Goal: Obtain resource: Obtain resource

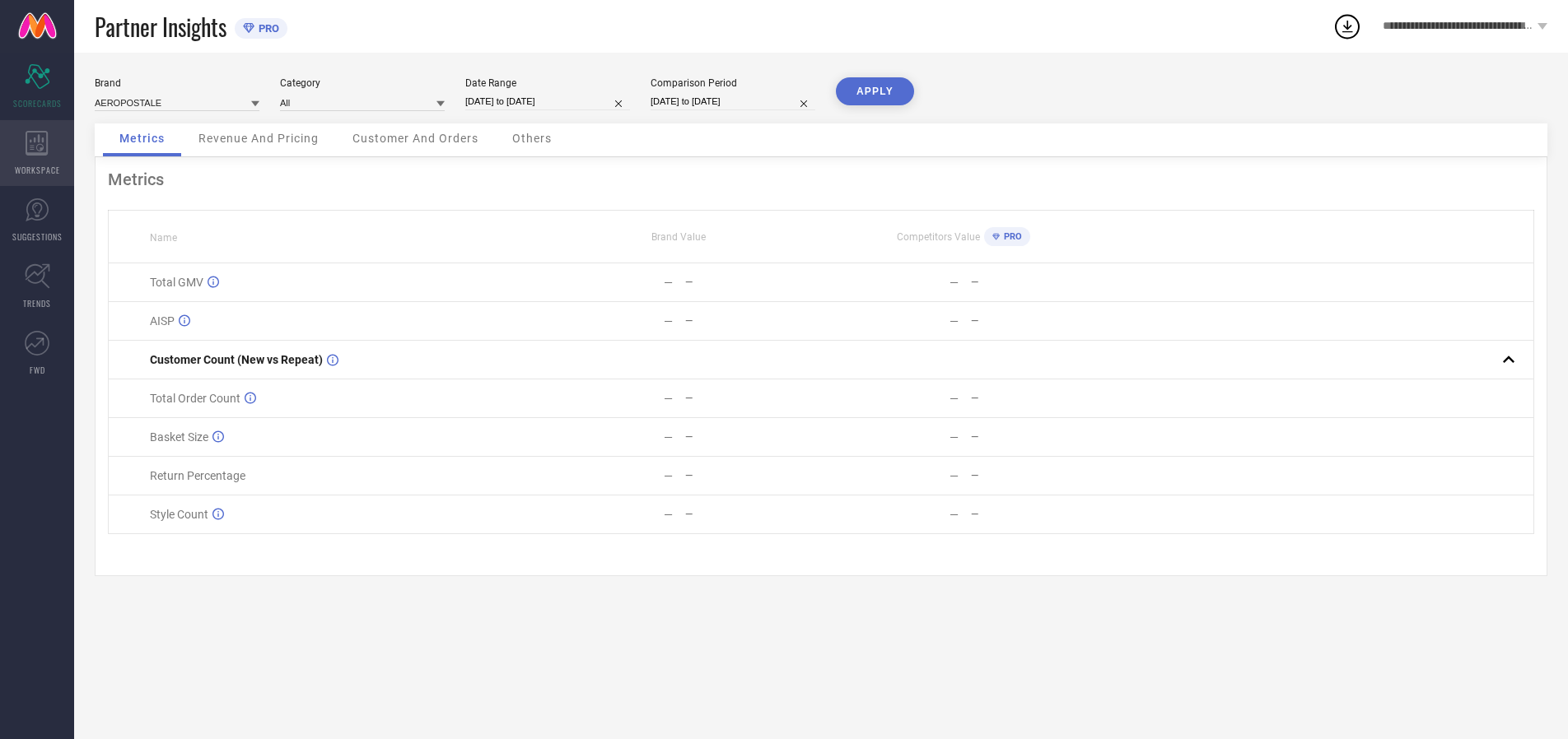
click at [37, 153] on icon at bounding box center [37, 144] width 23 height 25
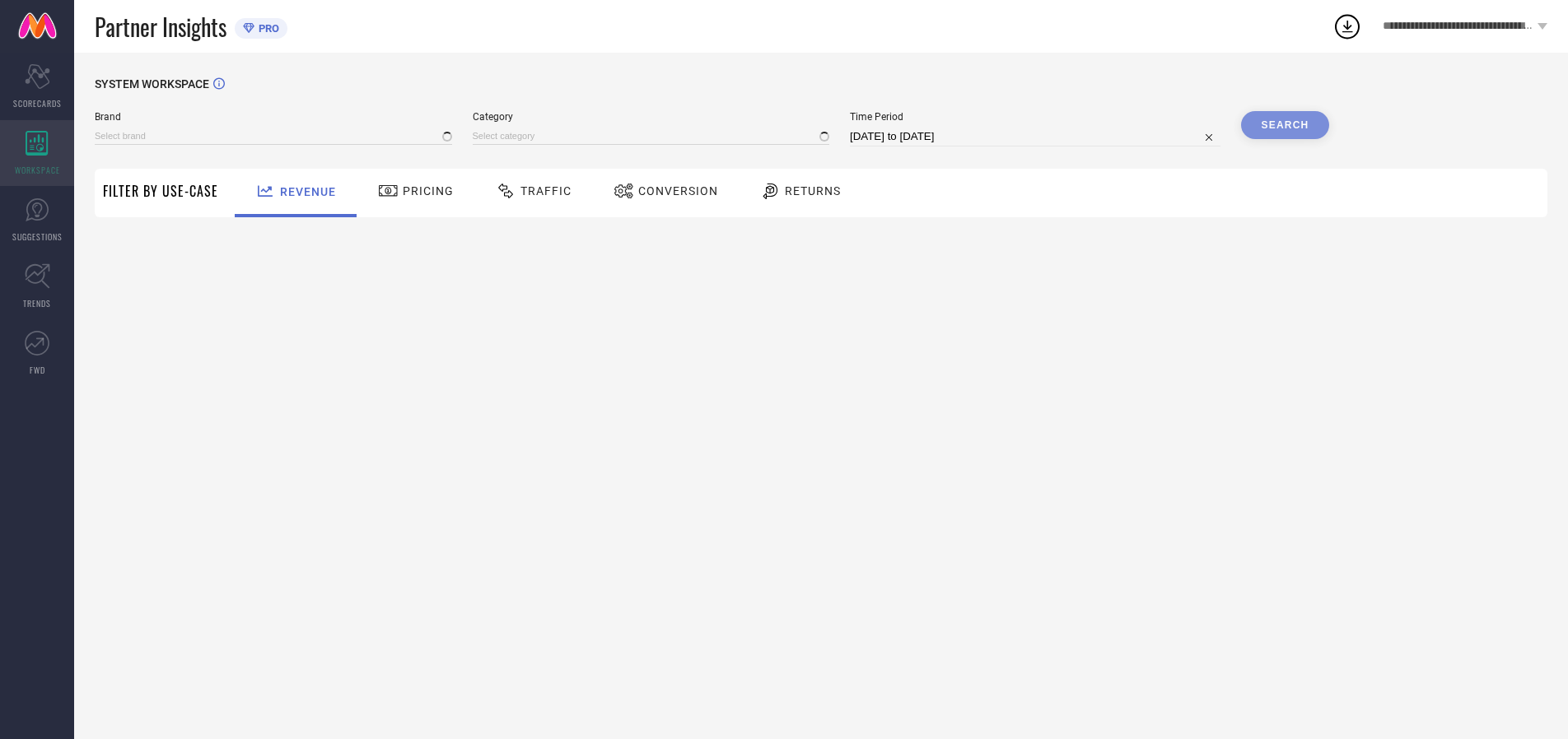
type input "AEROPOSTALE"
type input "All"
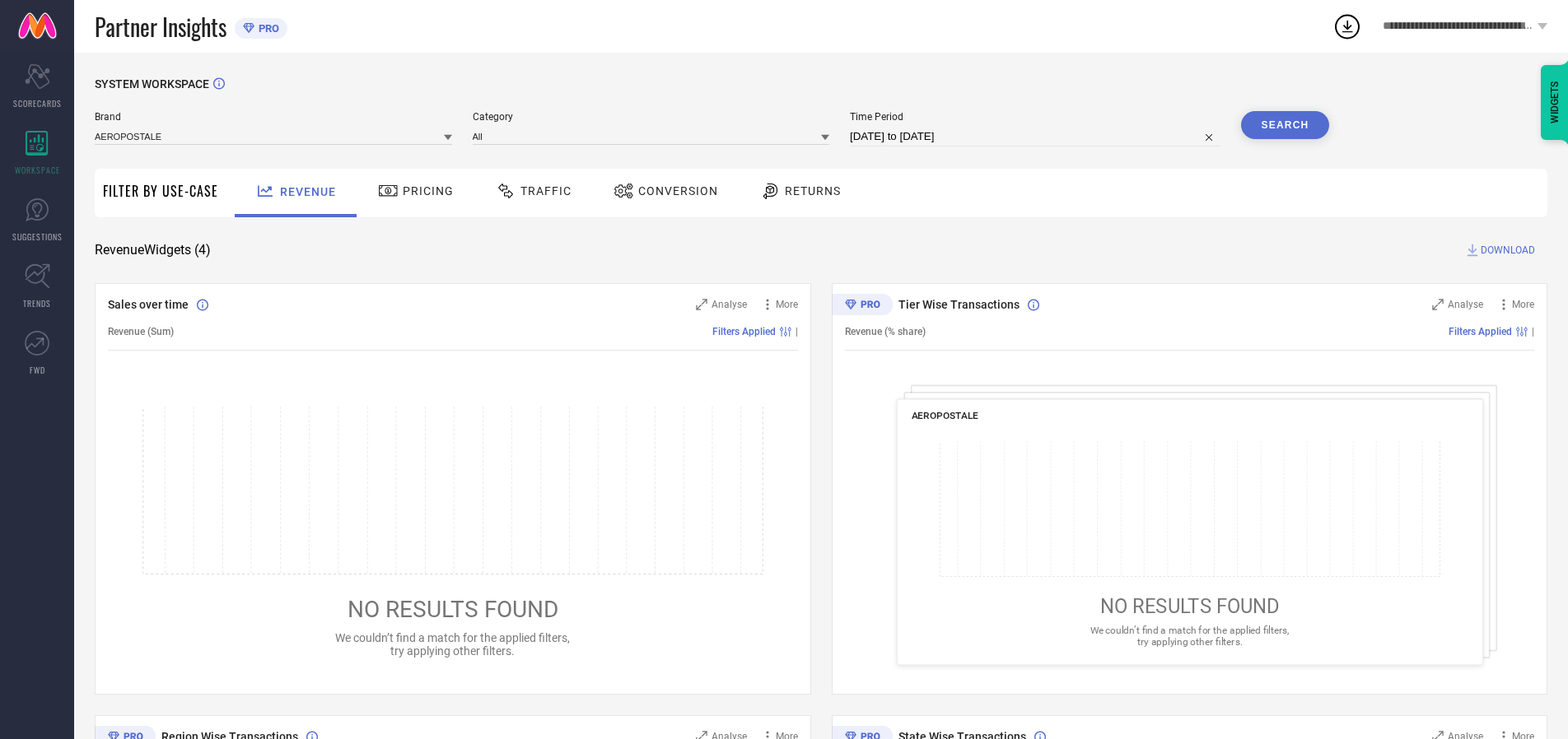
click at [672, 191] on span "Conversion" at bounding box center [678, 191] width 80 height 13
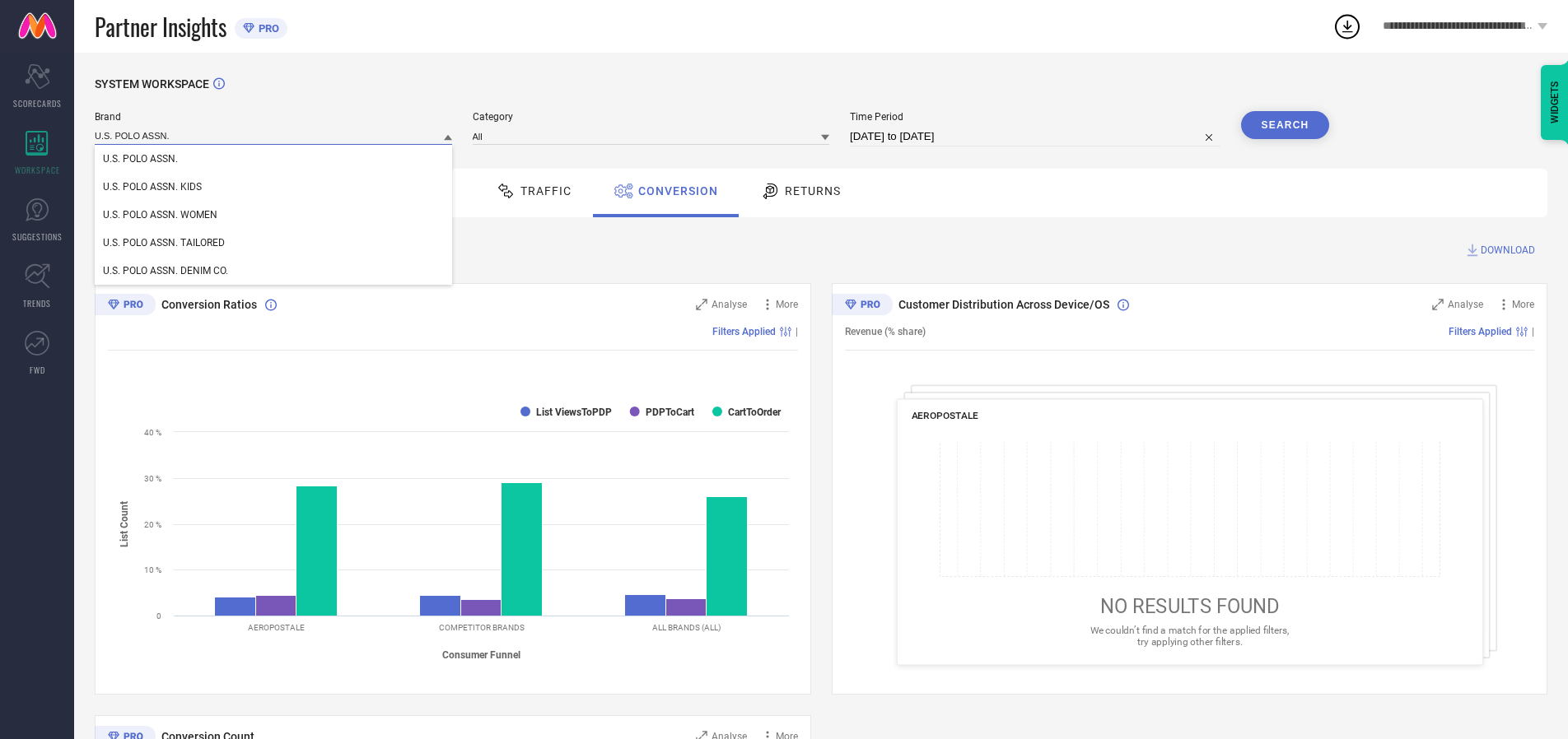
type input "U.S. POLO ASSN."
click at [140, 159] on span "U.S. POLO ASSN." at bounding box center [140, 159] width 75 height 12
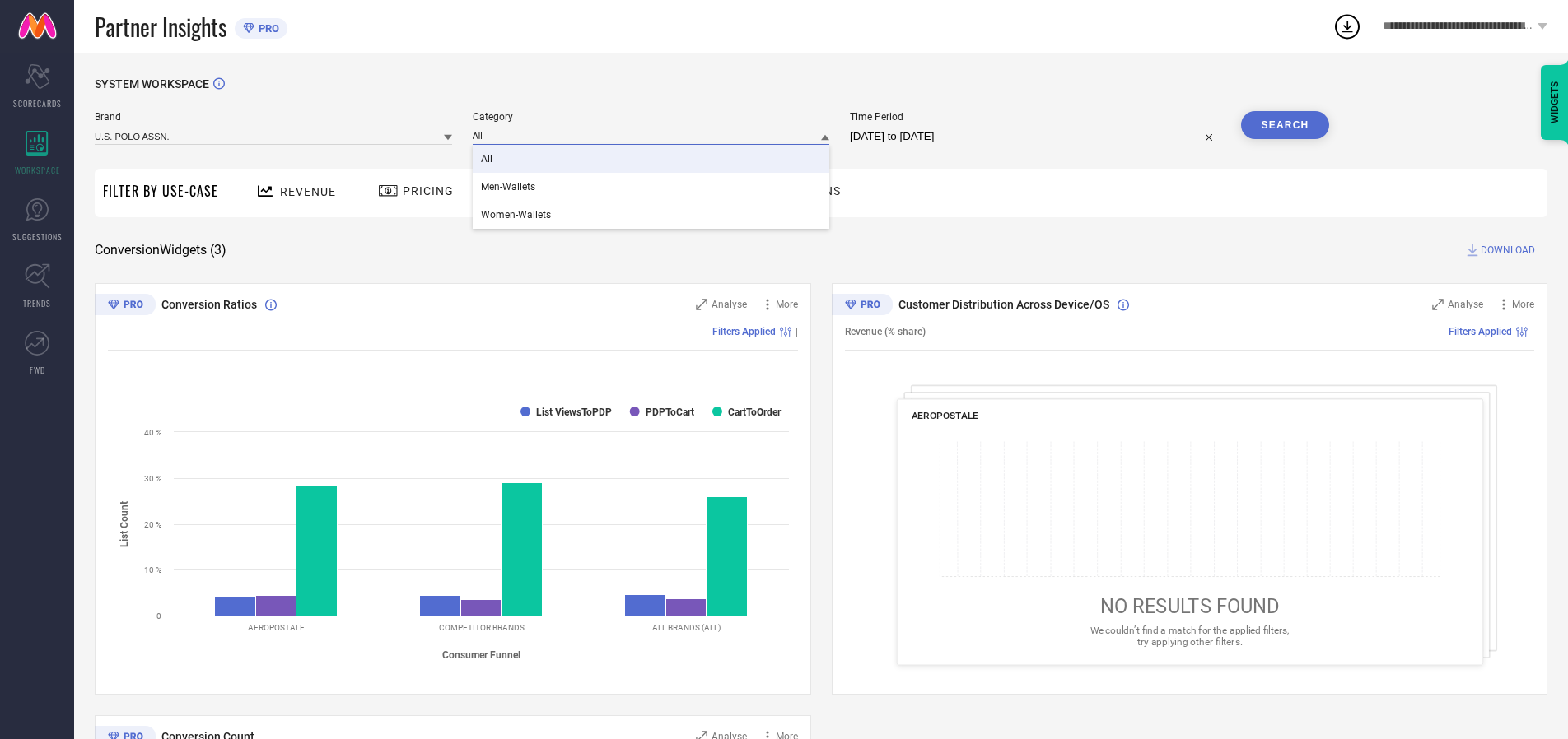
type input "All"
click at [488, 159] on span "All" at bounding box center [487, 159] width 12 height 12
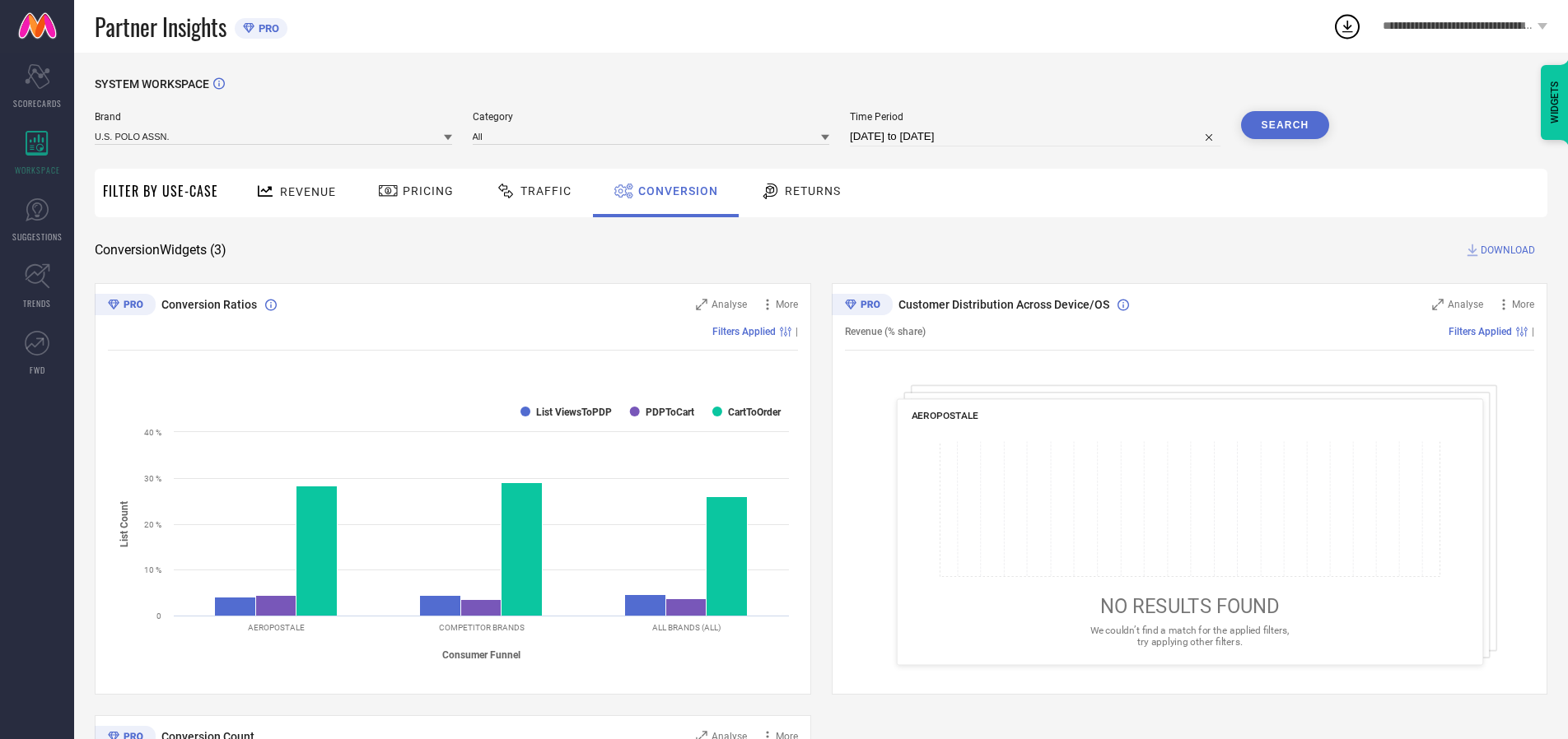
click at [1036, 137] on input "[DATE] to [DATE]" at bounding box center [1035, 137] width 371 height 20
select select "6"
select select "2025"
select select "7"
select select "2025"
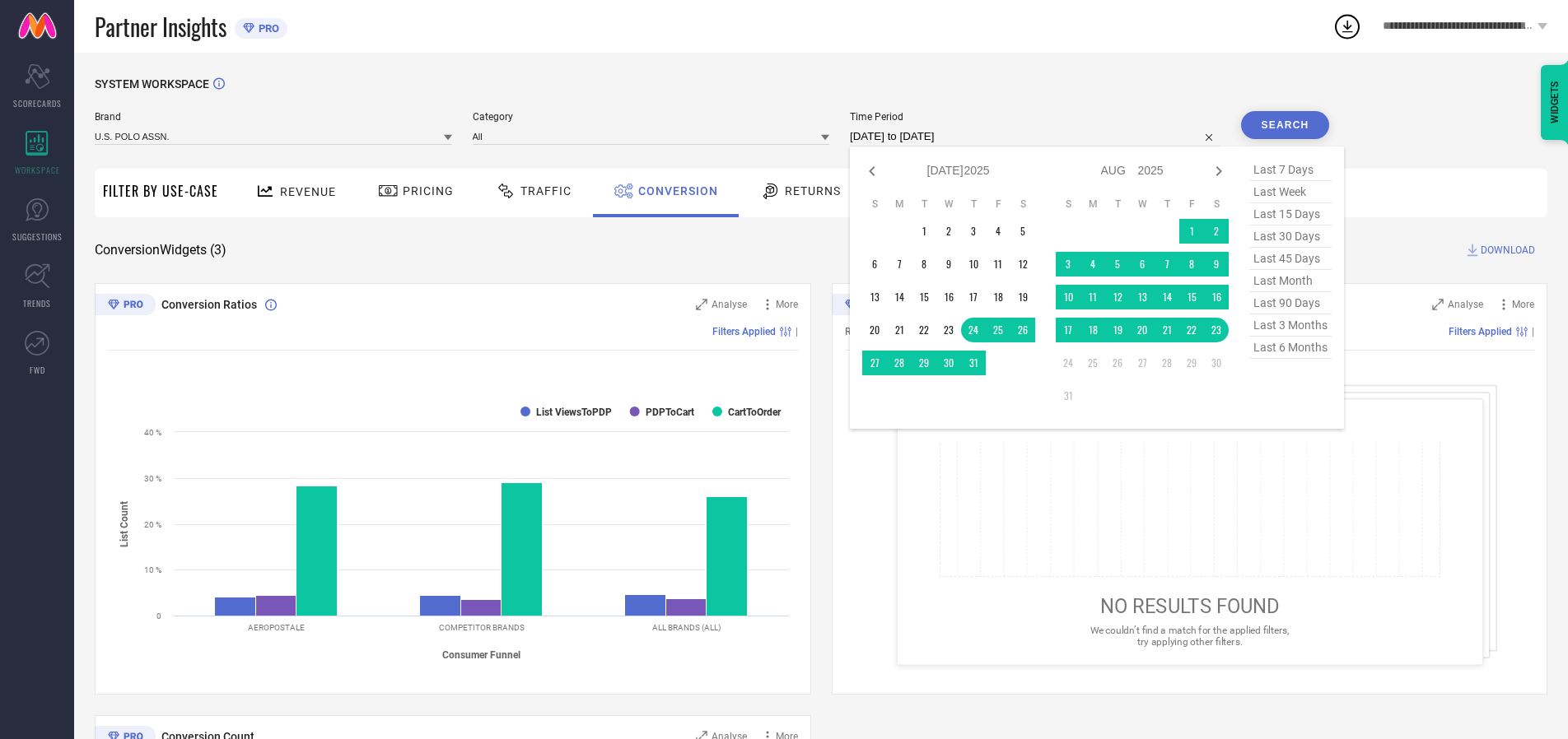
click at [1170, 331] on td "21" at bounding box center [1167, 331] width 25 height 25
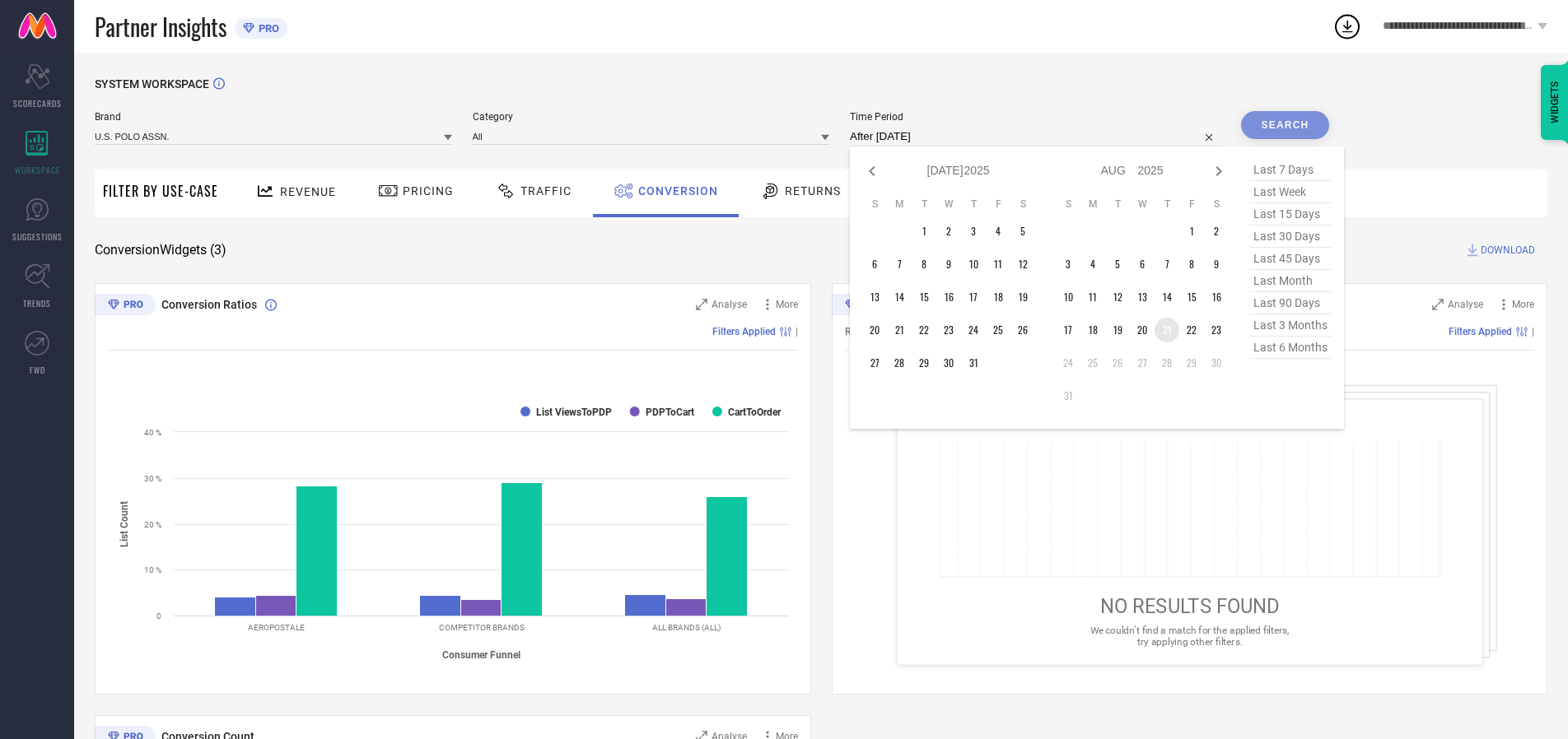
type input "[DATE] to [DATE]"
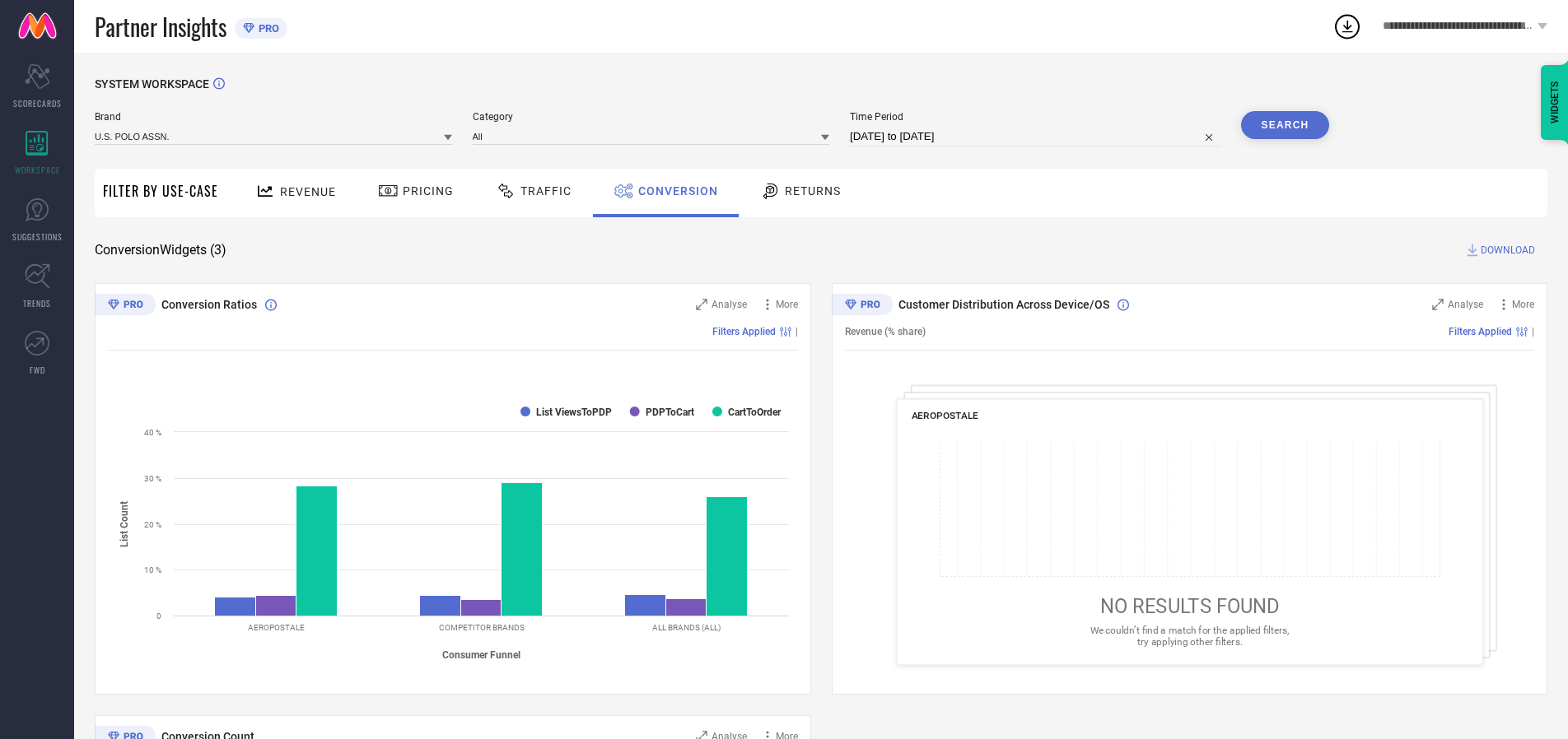
click at [1285, 125] on button "Search" at bounding box center [1286, 125] width 89 height 28
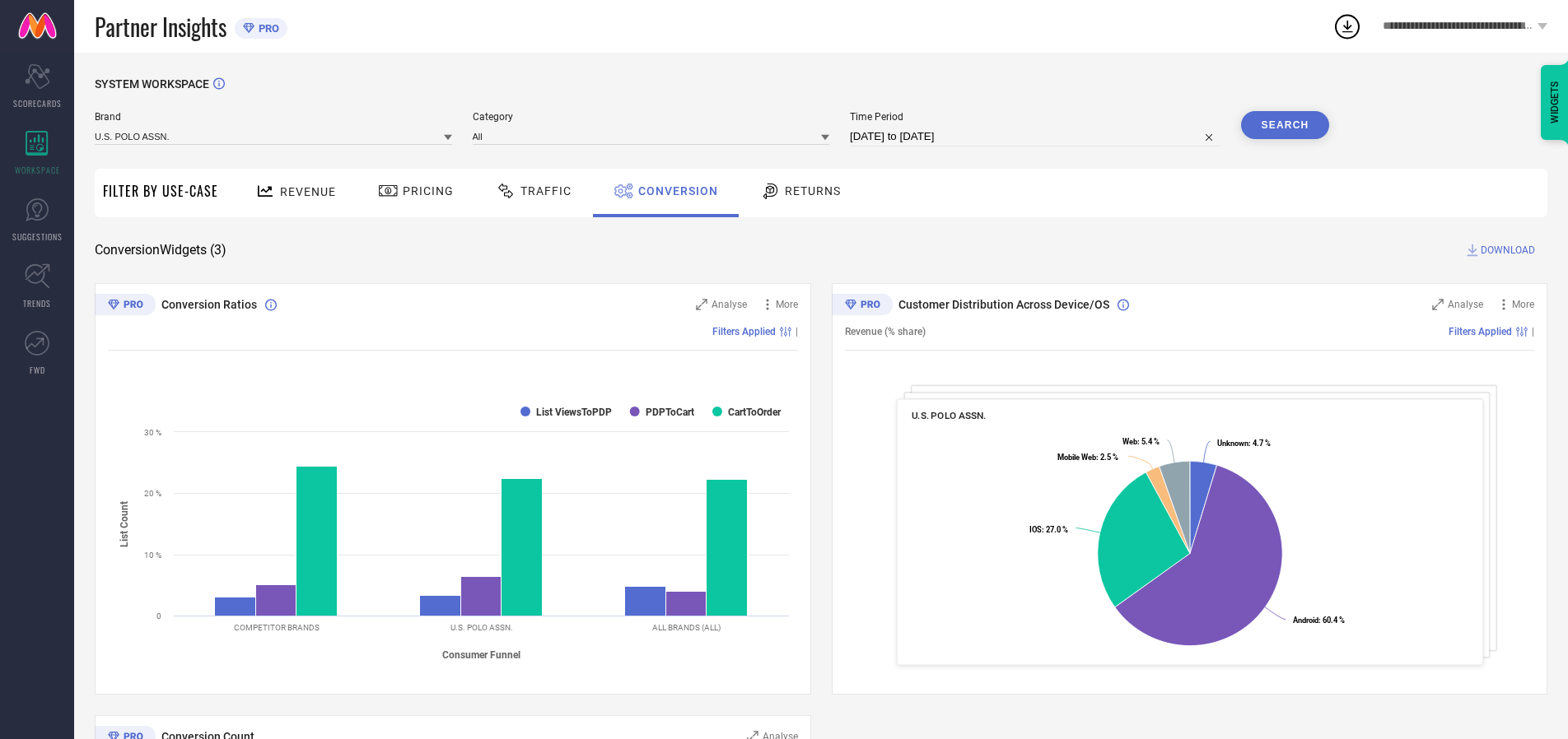
click at [1508, 251] on span "DOWNLOAD" at bounding box center [1507, 251] width 54 height 17
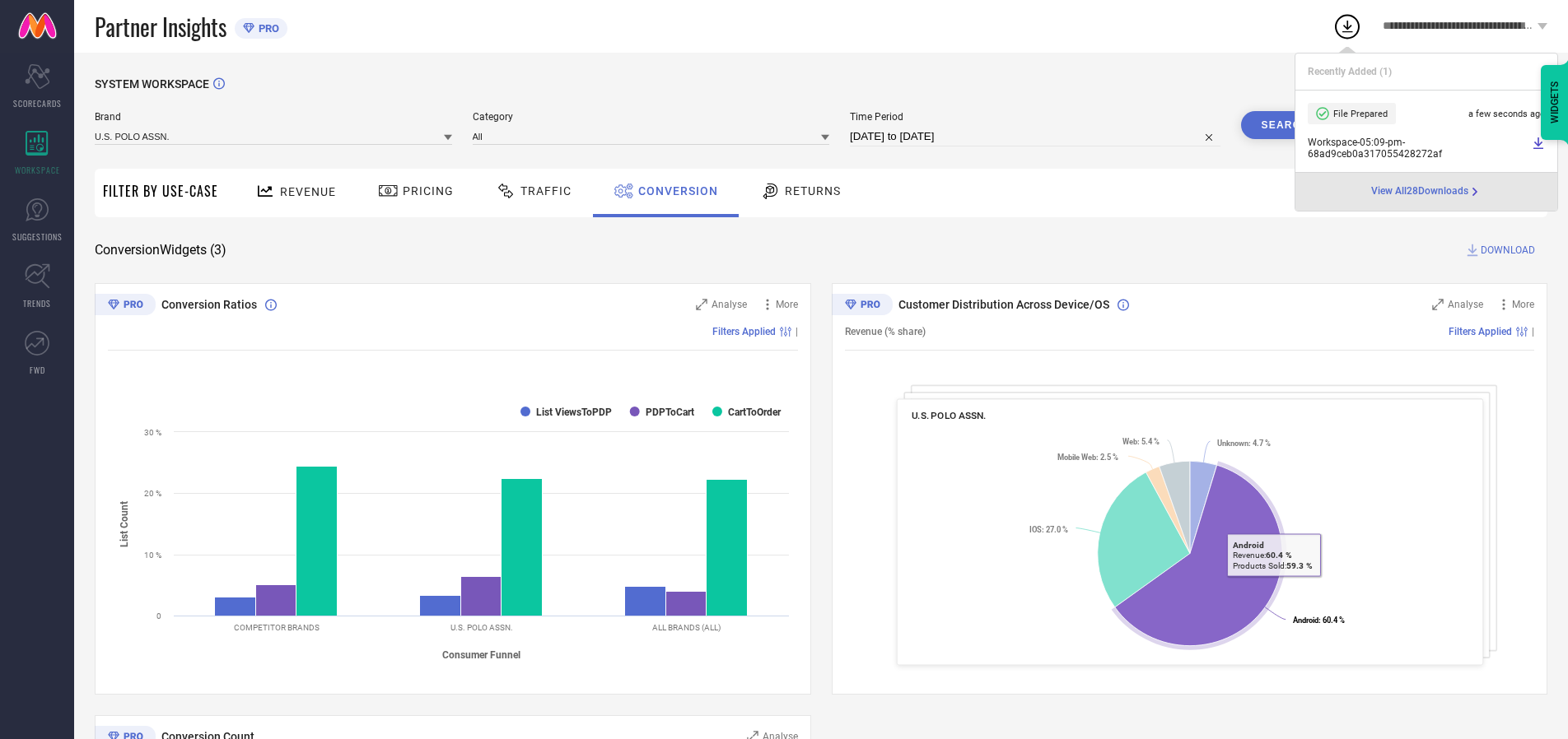
click at [673, 191] on span "Conversion" at bounding box center [678, 191] width 80 height 13
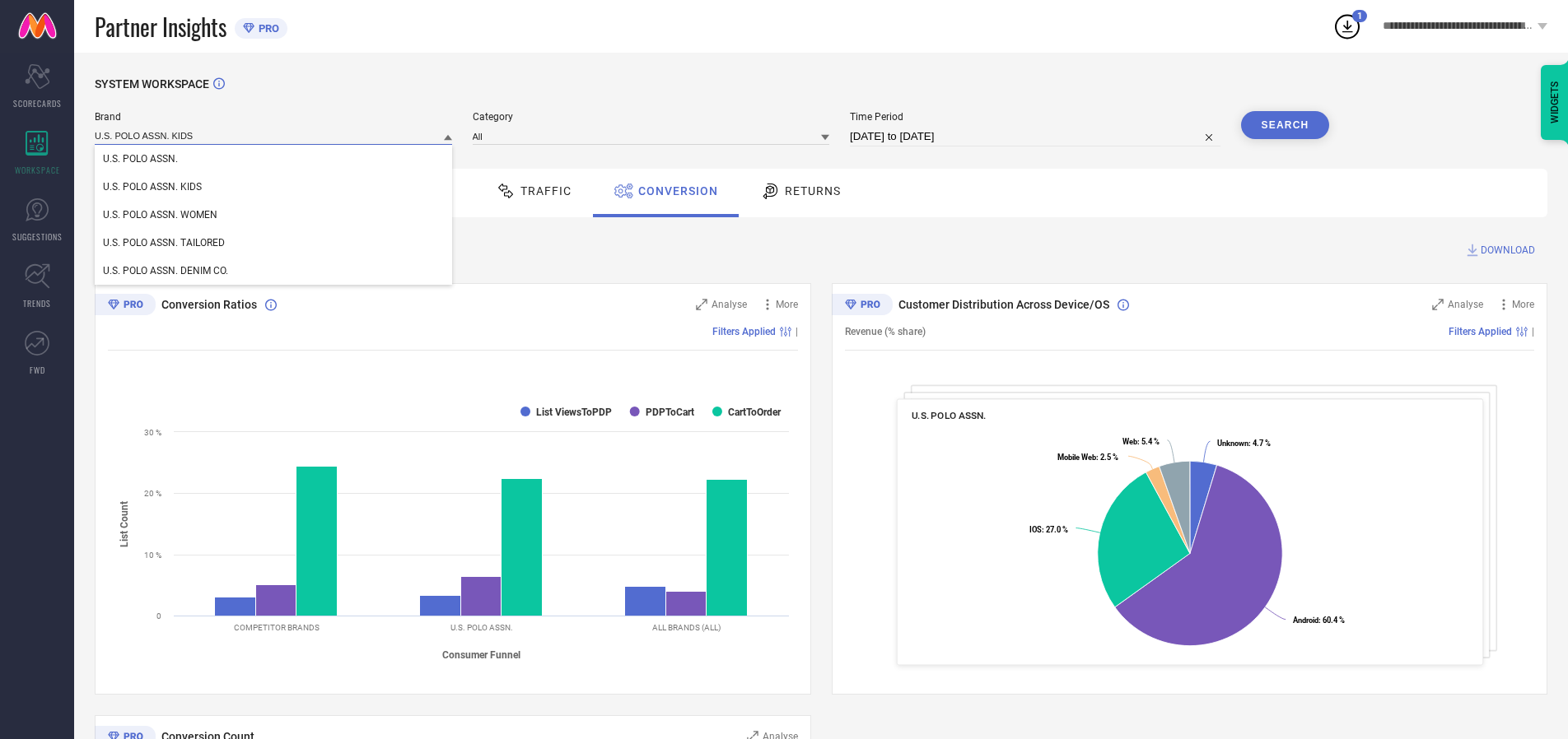
type input "U.S. POLO ASSN. KIDS"
click at [151, 188] on span "U.S. POLO ASSN. KIDS" at bounding box center [152, 187] width 99 height 12
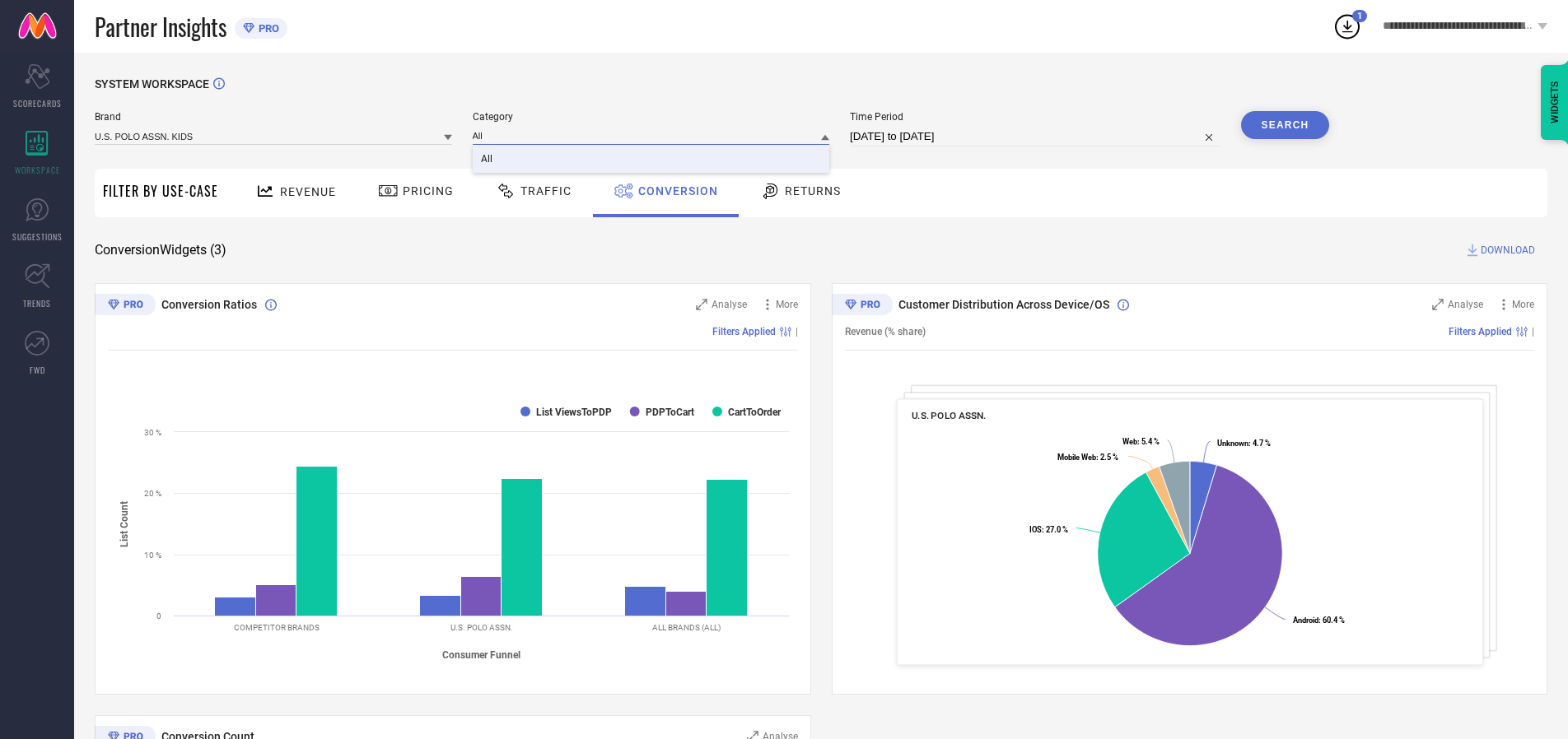
type input "All"
click at [488, 159] on span "All" at bounding box center [487, 159] width 12 height 12
click at [1285, 125] on button "Search" at bounding box center [1286, 125] width 89 height 28
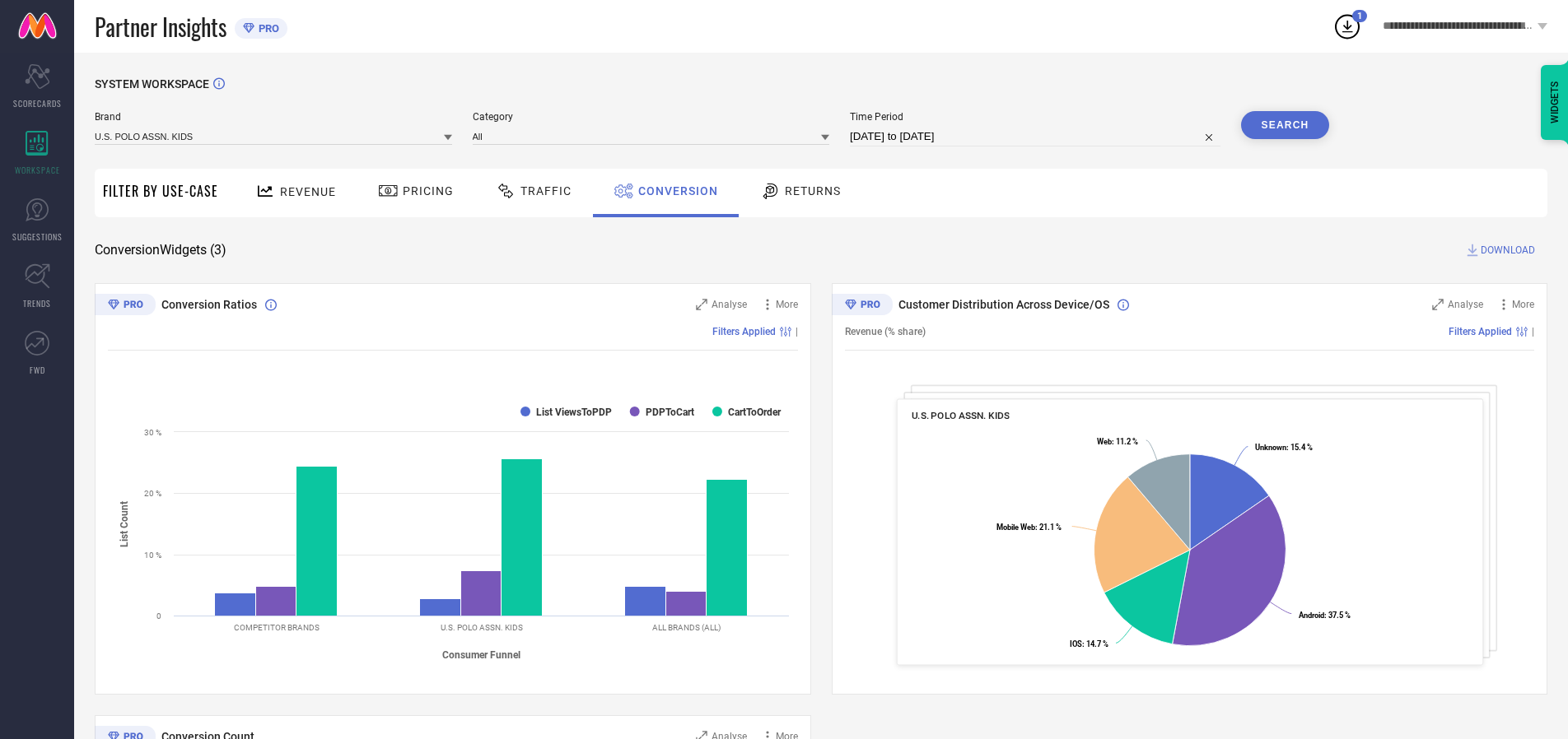
click at [1508, 251] on span "DOWNLOAD" at bounding box center [1507, 251] width 54 height 17
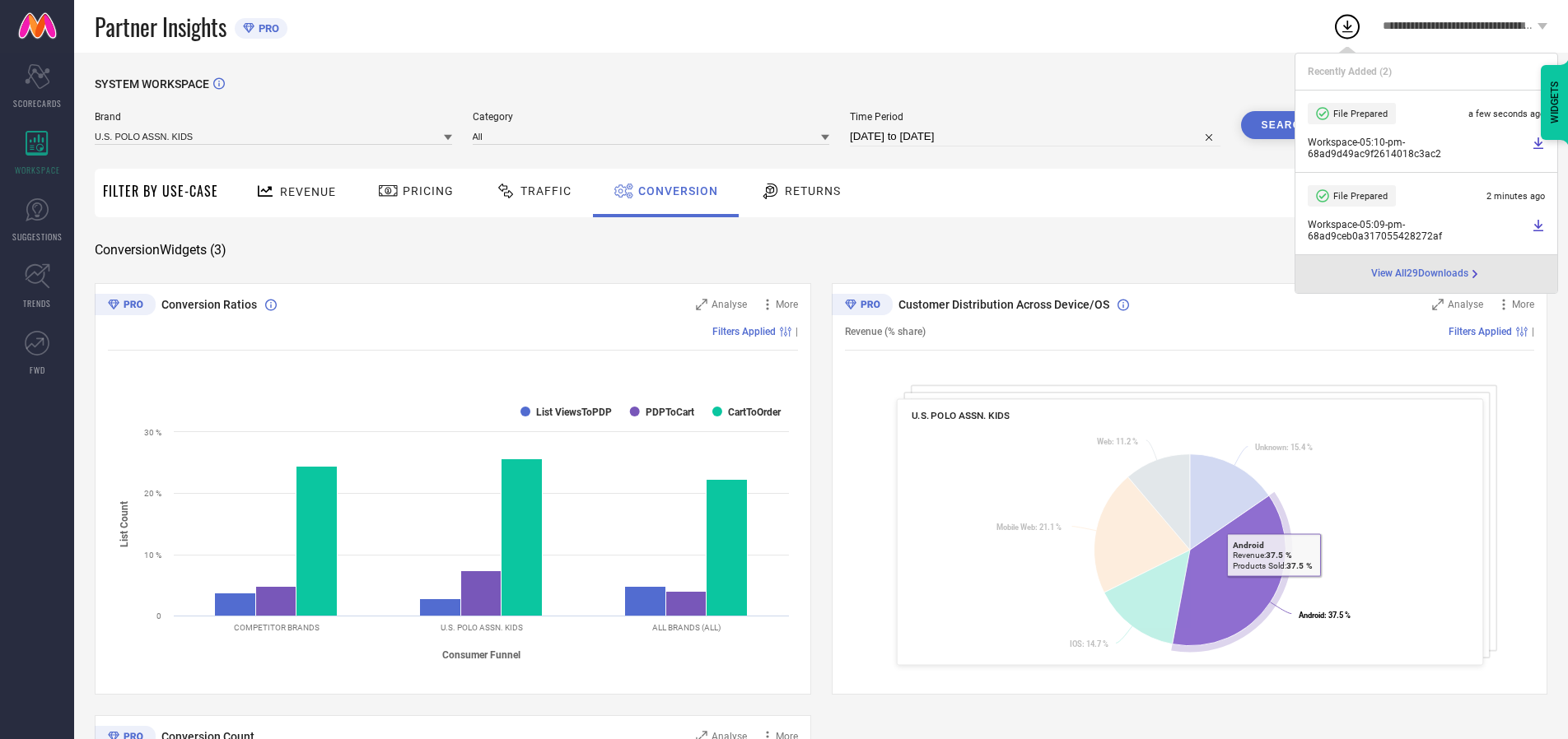
click at [673, 191] on span "Conversion" at bounding box center [678, 191] width 80 height 13
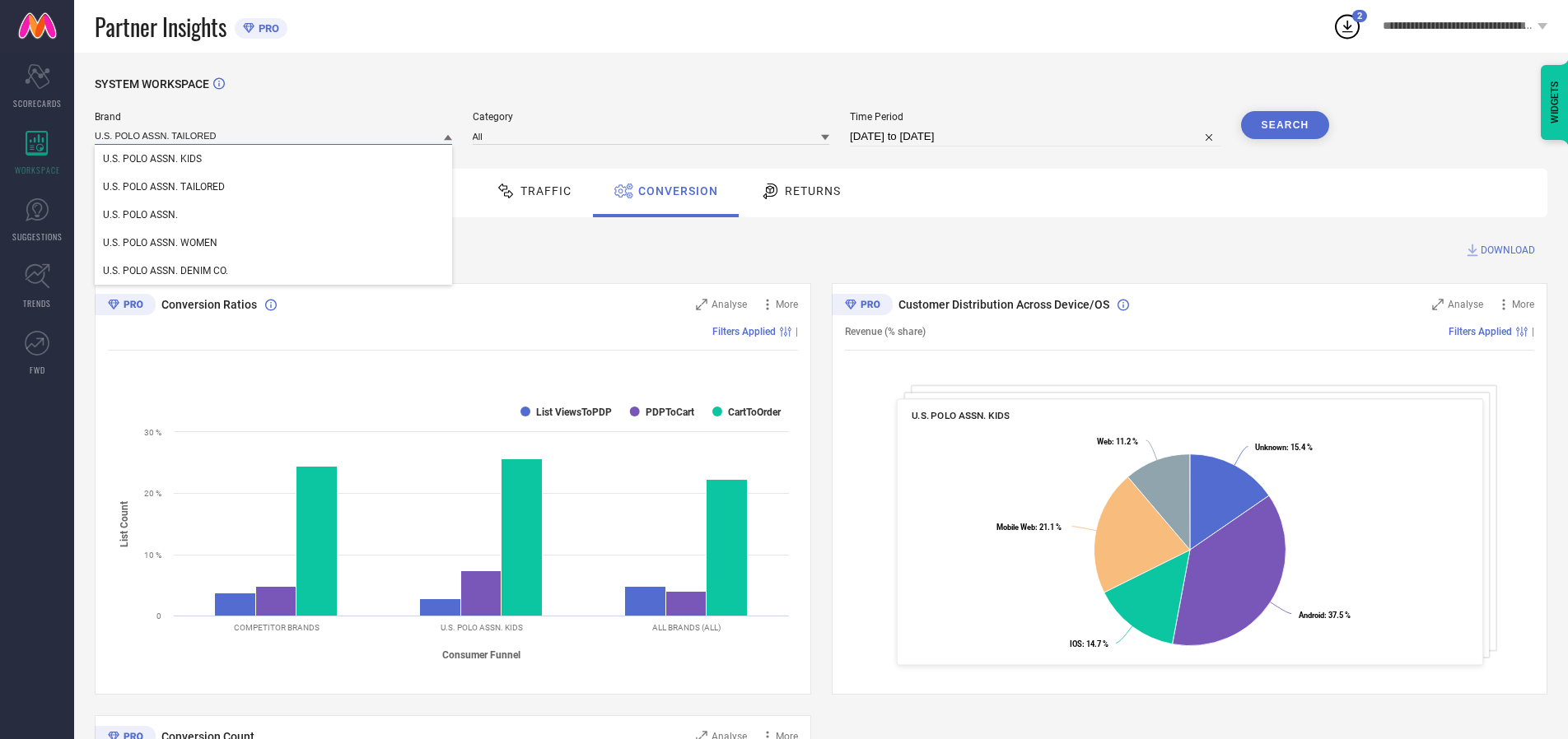
type input "U.S. POLO ASSN. TAILORED"
click at [164, 188] on span "U.S. POLO ASSN. TAILORED" at bounding box center [164, 187] width 122 height 12
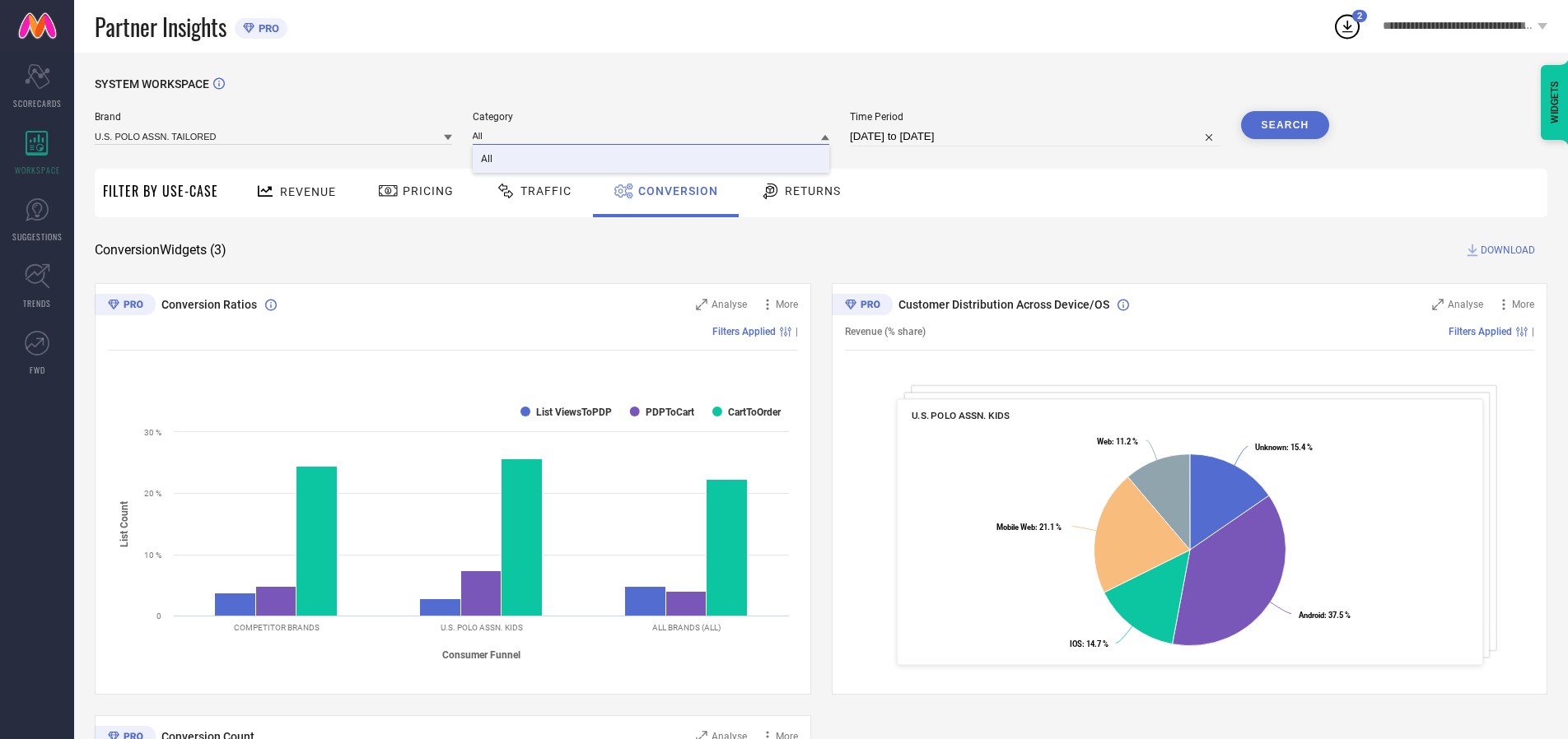
type input "All"
click at [488, 159] on span "All" at bounding box center [487, 159] width 12 height 12
click at [1285, 125] on button "Search" at bounding box center [1286, 125] width 89 height 28
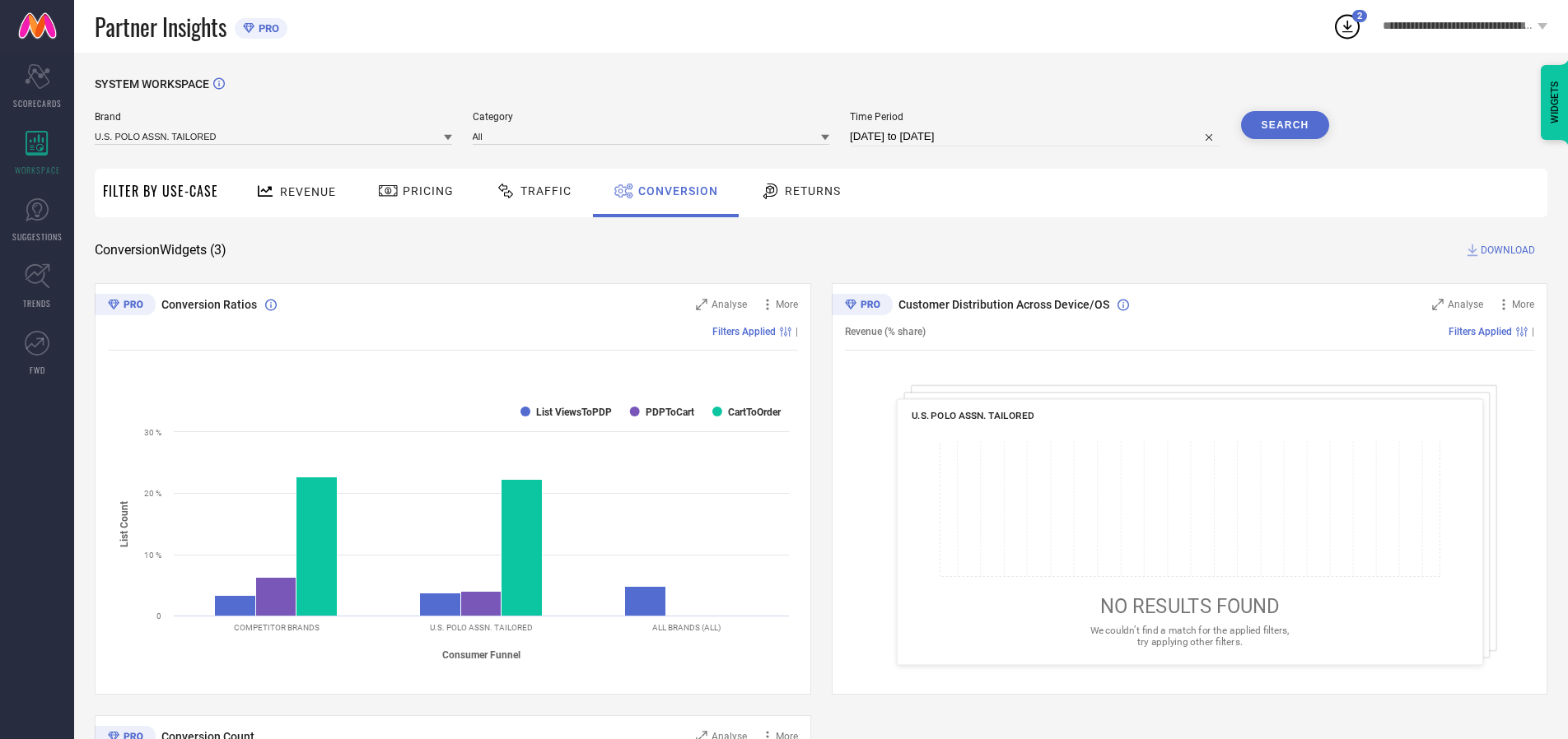
click at [1508, 251] on span "DOWNLOAD" at bounding box center [1507, 251] width 54 height 17
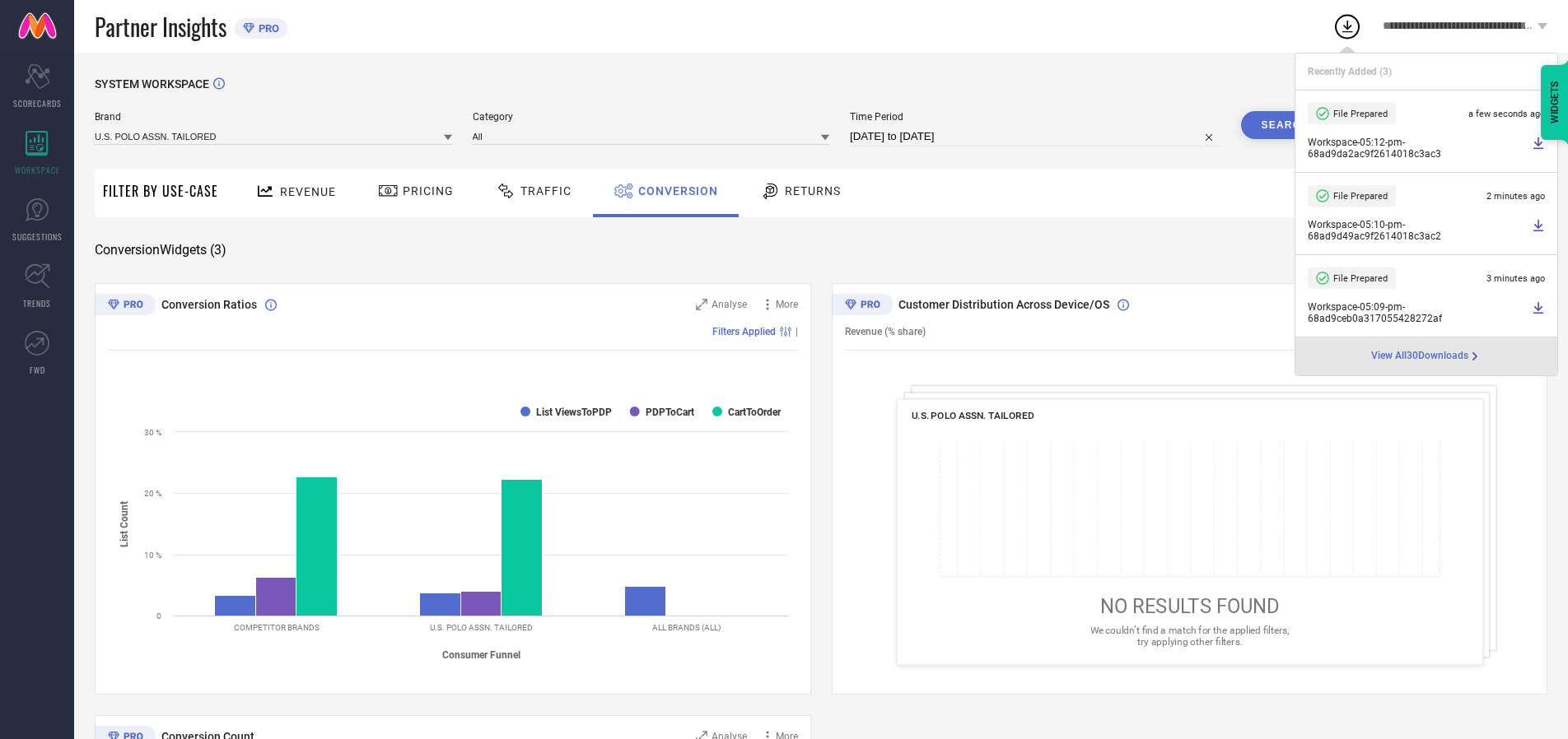
click at [673, 191] on span "Conversion" at bounding box center [678, 191] width 80 height 13
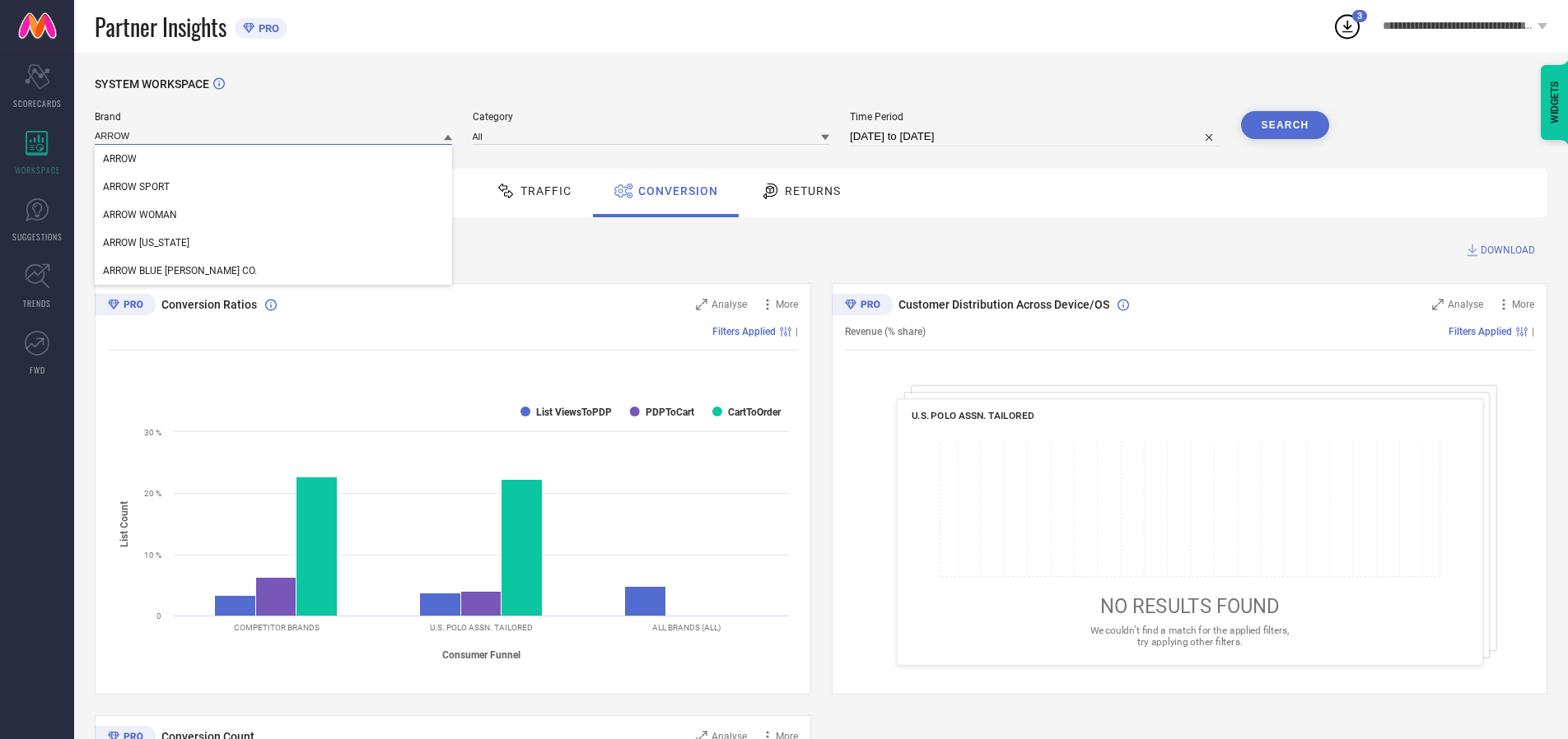
type input "ARROW"
click at [119, 159] on span "ARROW" at bounding box center [119, 159] width 33 height 12
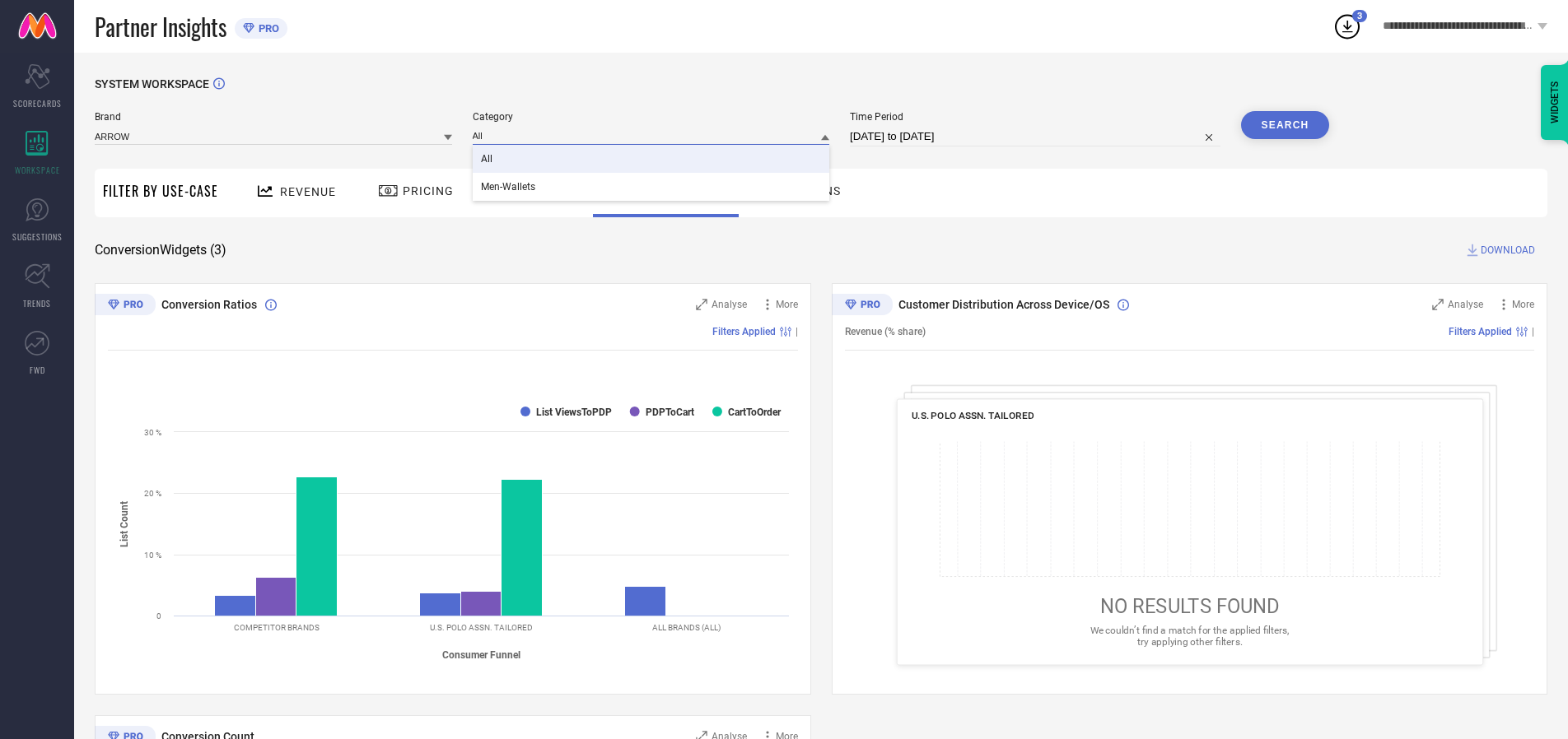
type input "All"
click at [488, 159] on span "All" at bounding box center [487, 159] width 12 height 12
click at [1285, 125] on button "Search" at bounding box center [1286, 125] width 89 height 28
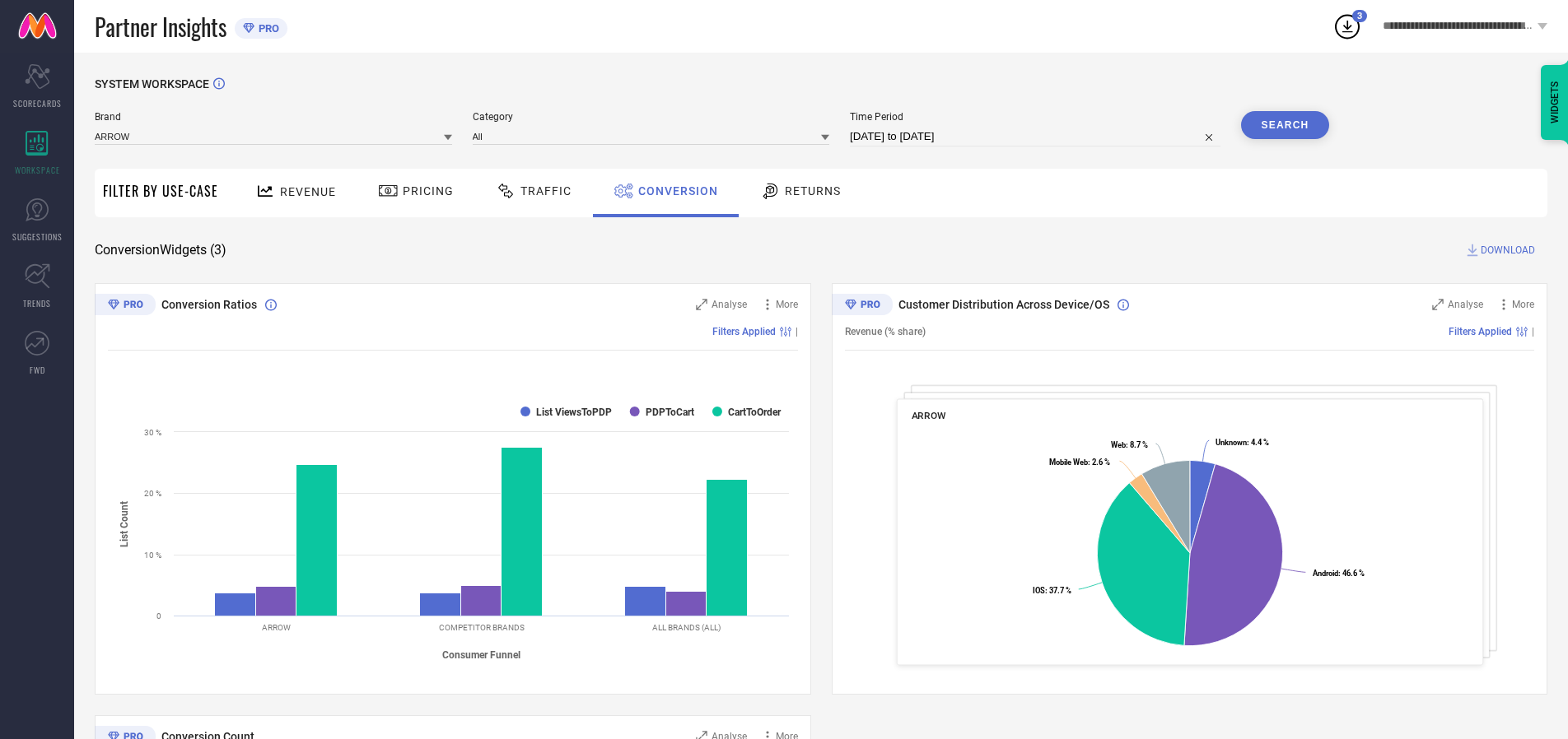
click at [1508, 251] on span "DOWNLOAD" at bounding box center [1507, 251] width 54 height 17
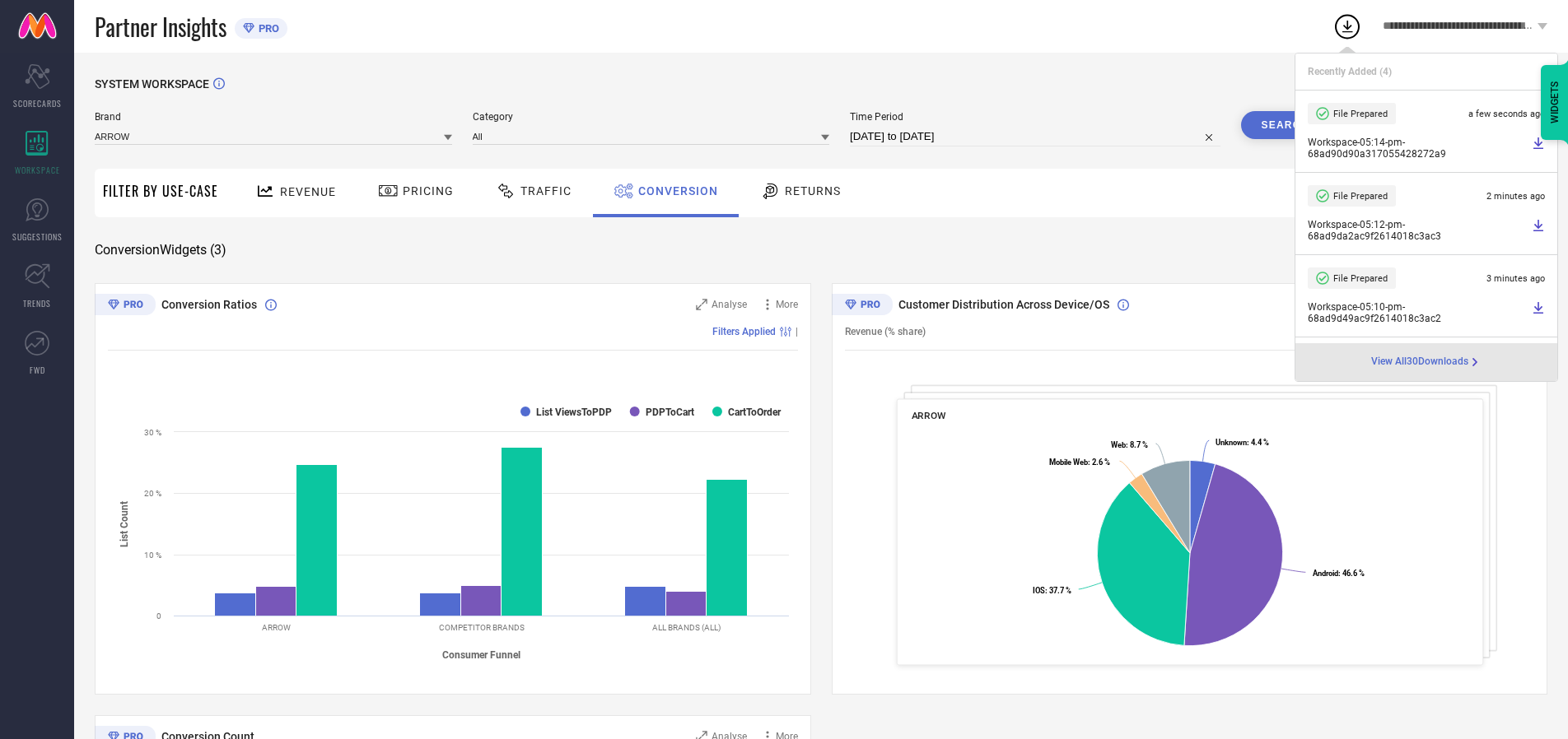
click at [673, 191] on span "Conversion" at bounding box center [678, 191] width 80 height 13
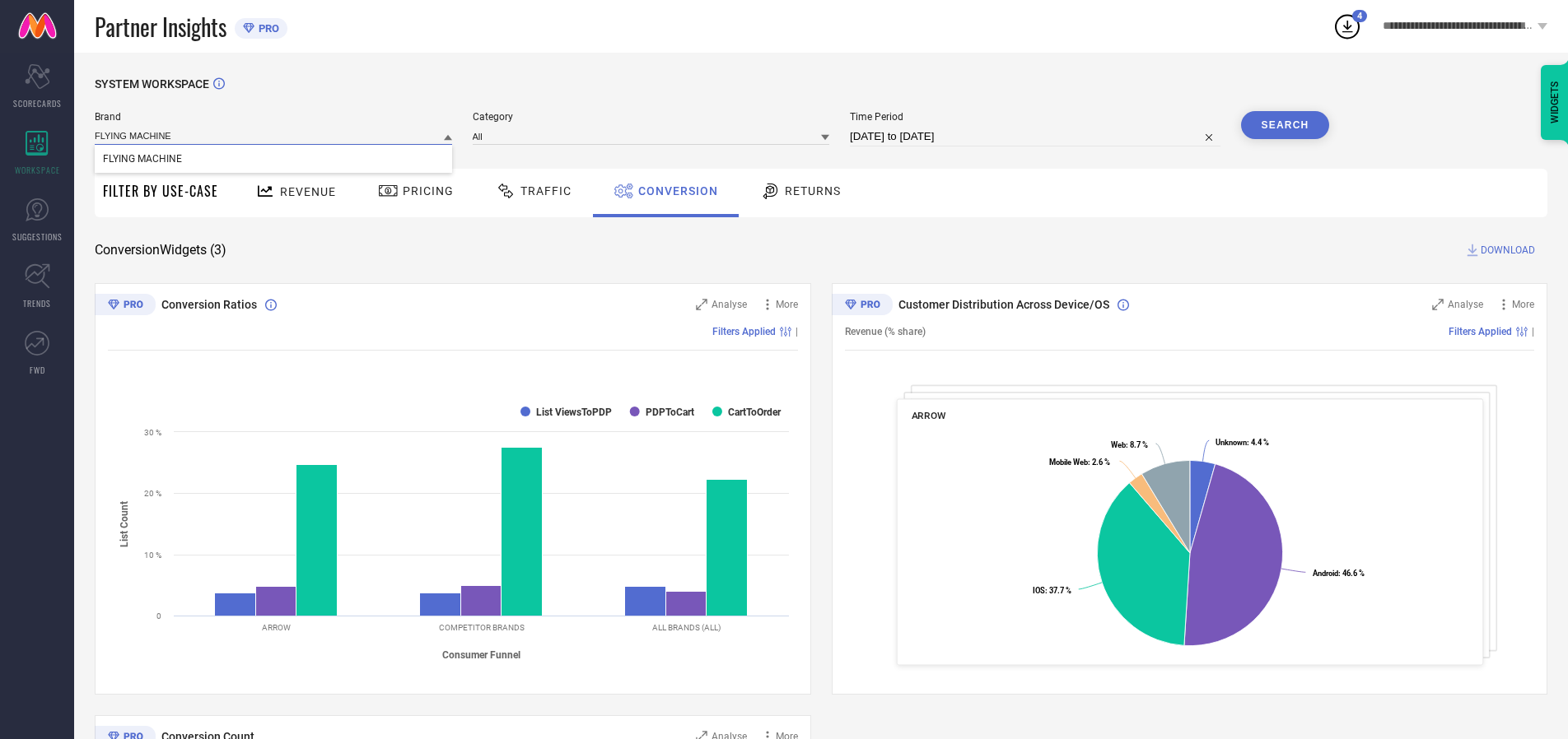
type input "FLYING MACHINE"
click at [142, 159] on span "FLYING MACHINE" at bounding box center [142, 159] width 79 height 12
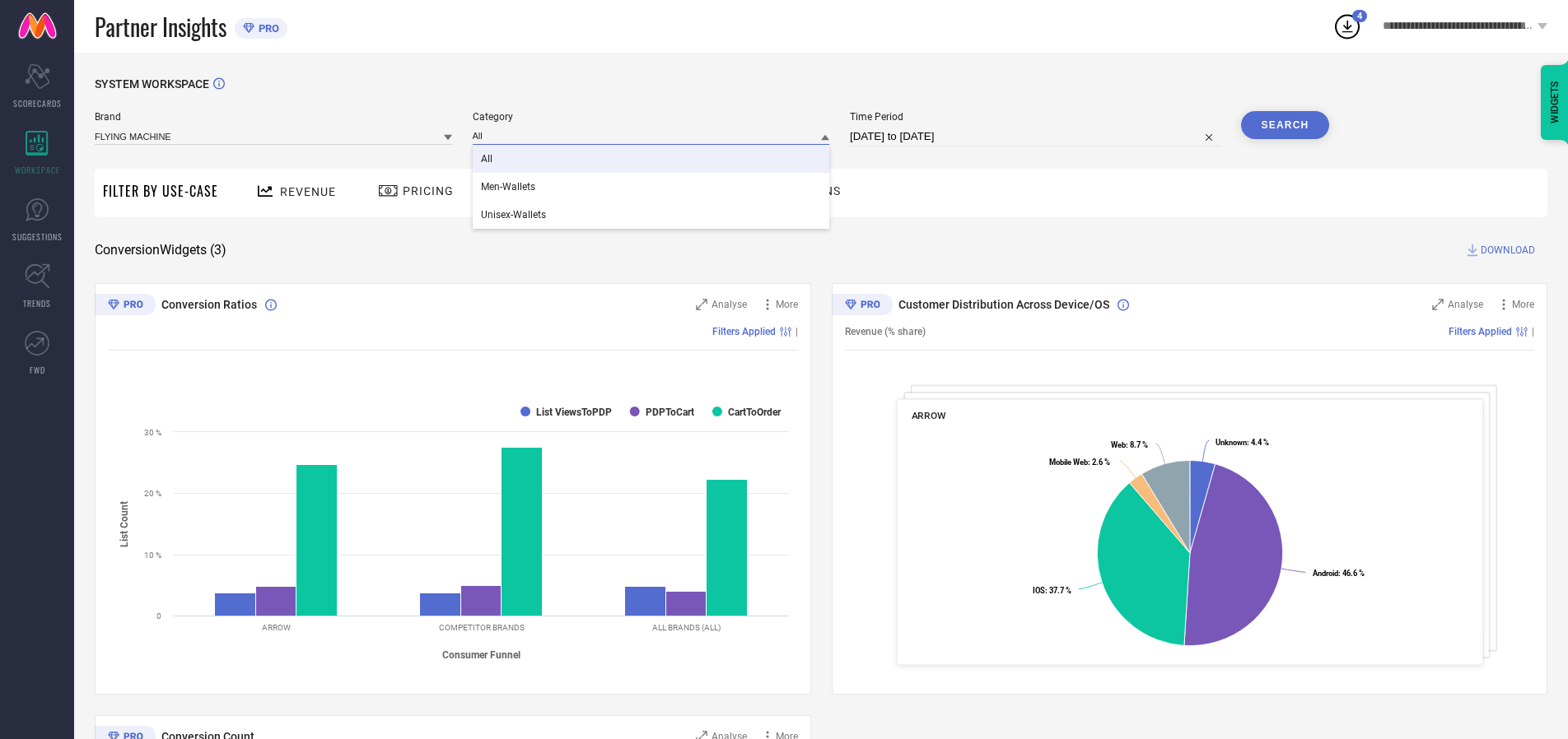
type input "All"
click at [488, 159] on span "All" at bounding box center [487, 159] width 12 height 12
click at [1285, 125] on button "Search" at bounding box center [1286, 125] width 89 height 28
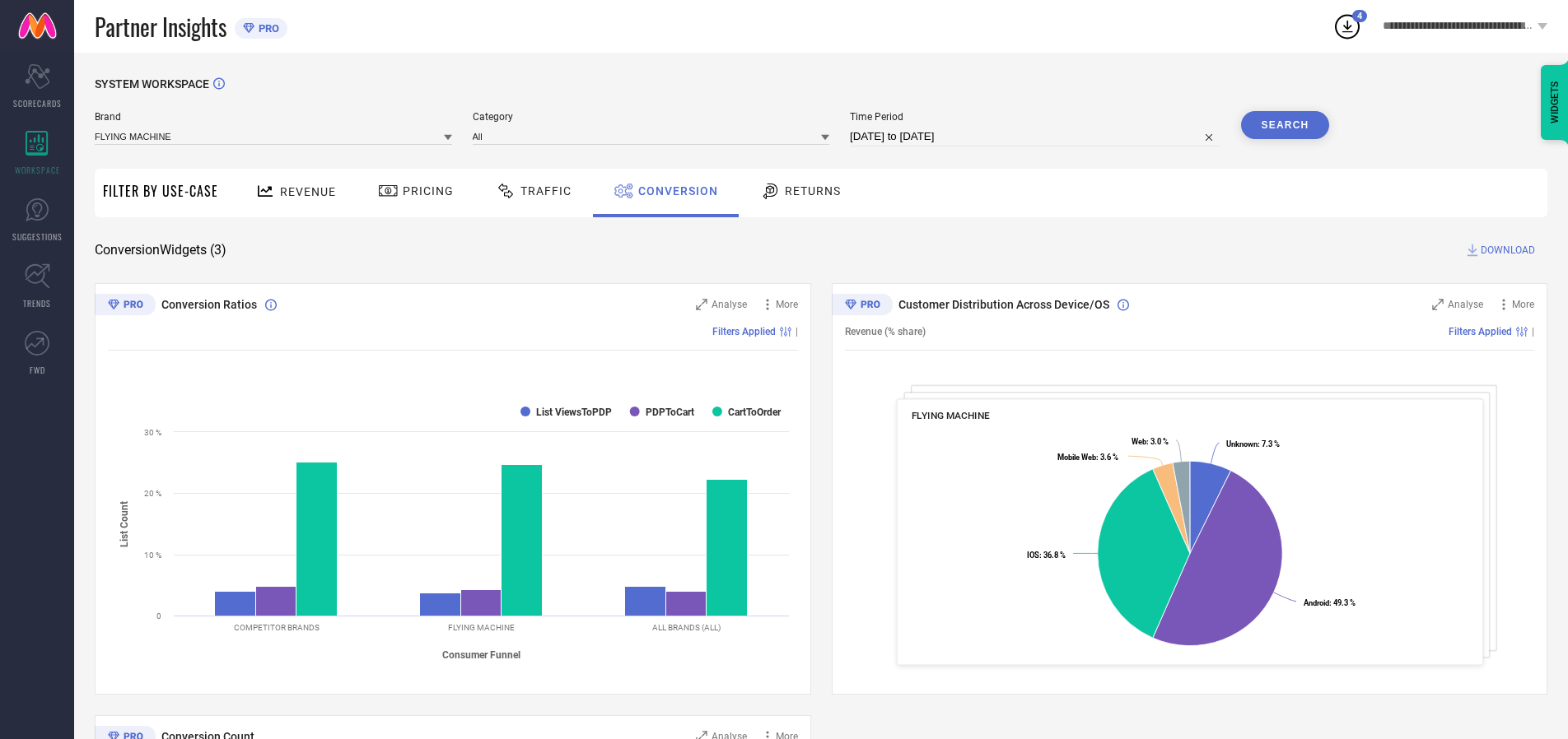
click at [1508, 251] on span "DOWNLOAD" at bounding box center [1507, 251] width 54 height 17
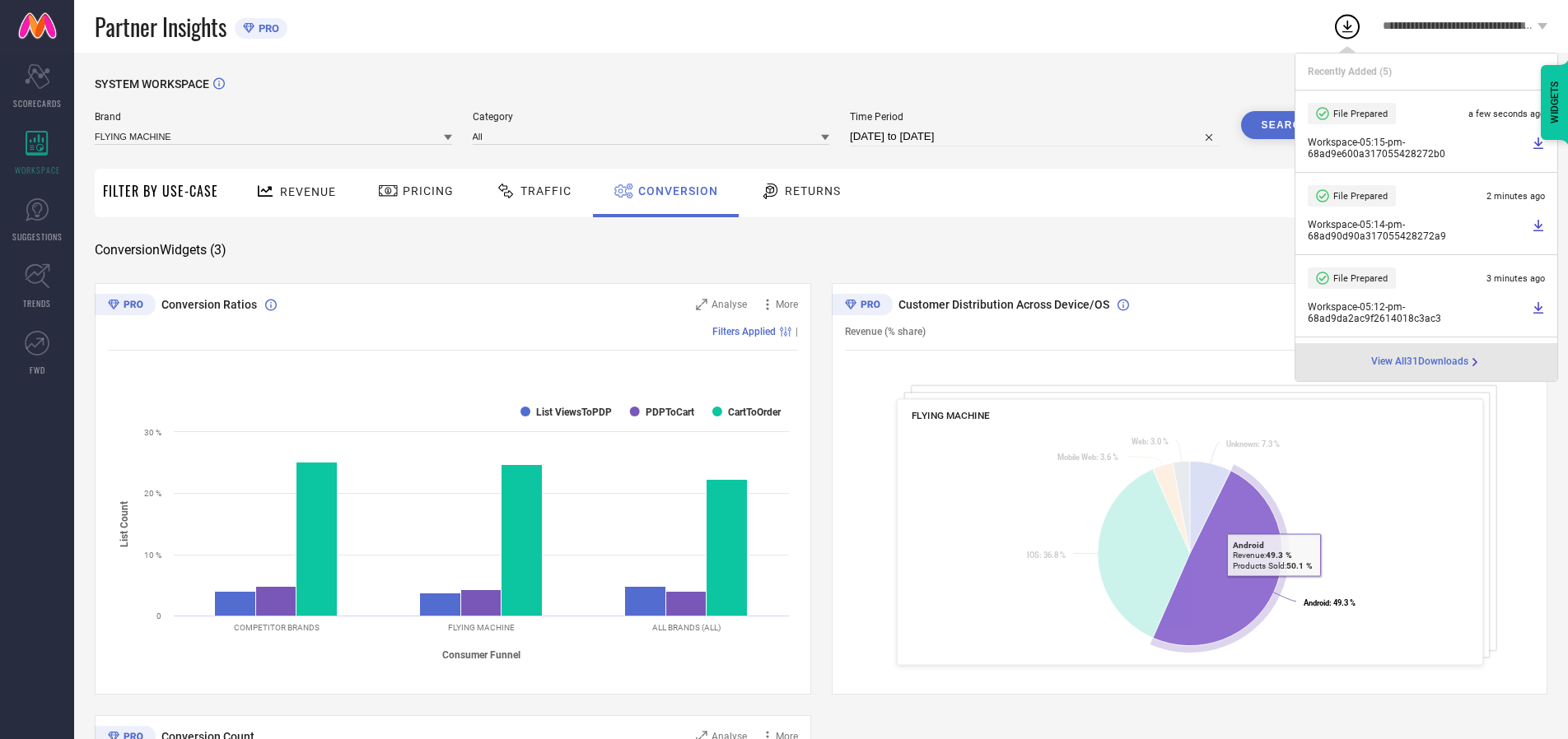
click at [673, 191] on span "Conversion" at bounding box center [678, 191] width 80 height 13
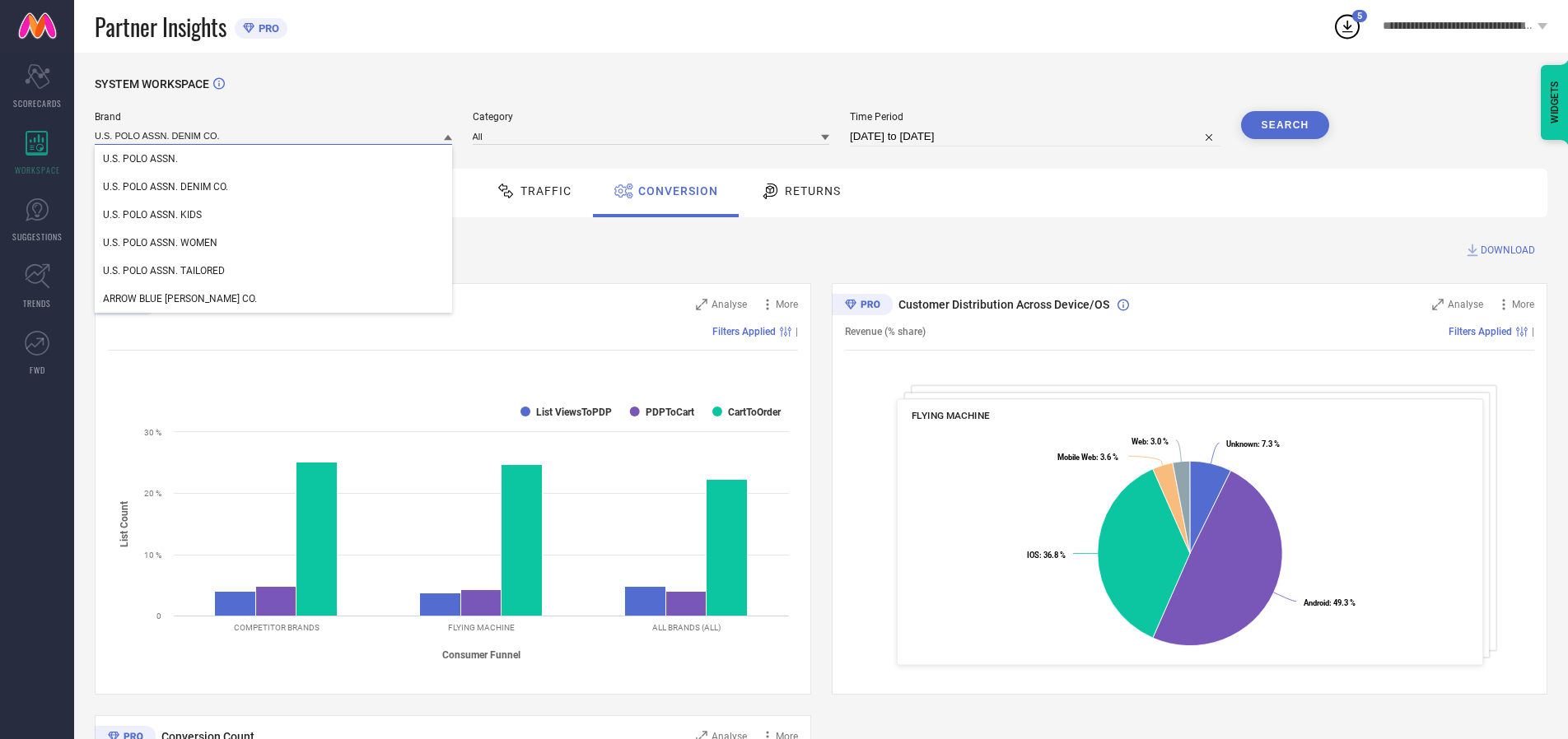
type input "U.S. POLO ASSN. DENIM CO."
click at [165, 188] on span "U.S. POLO ASSN. DENIM CO." at bounding box center [165, 187] width 125 height 12
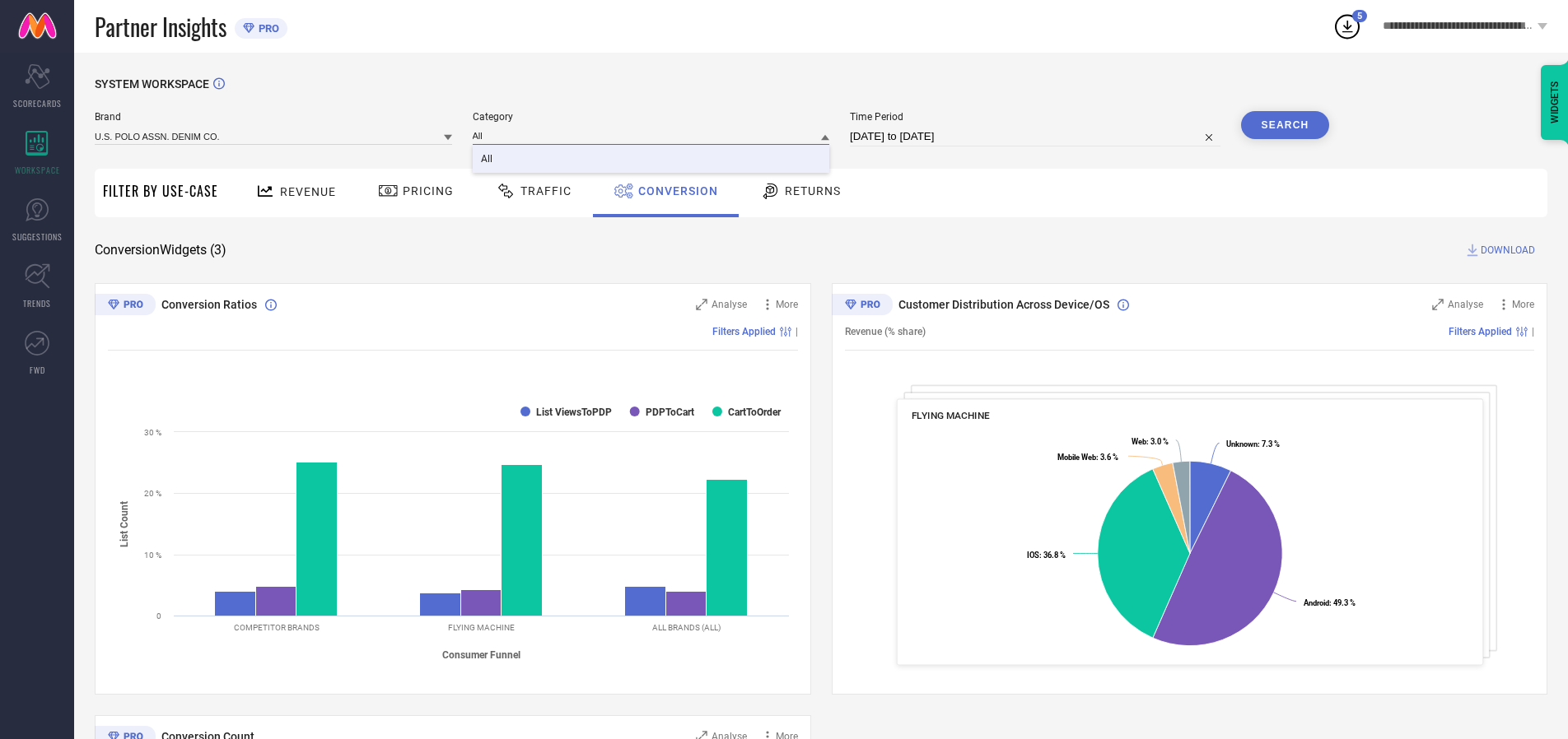
type input "All"
click at [488, 159] on span "All" at bounding box center [487, 159] width 12 height 12
click at [1285, 125] on button "Search" at bounding box center [1286, 125] width 89 height 28
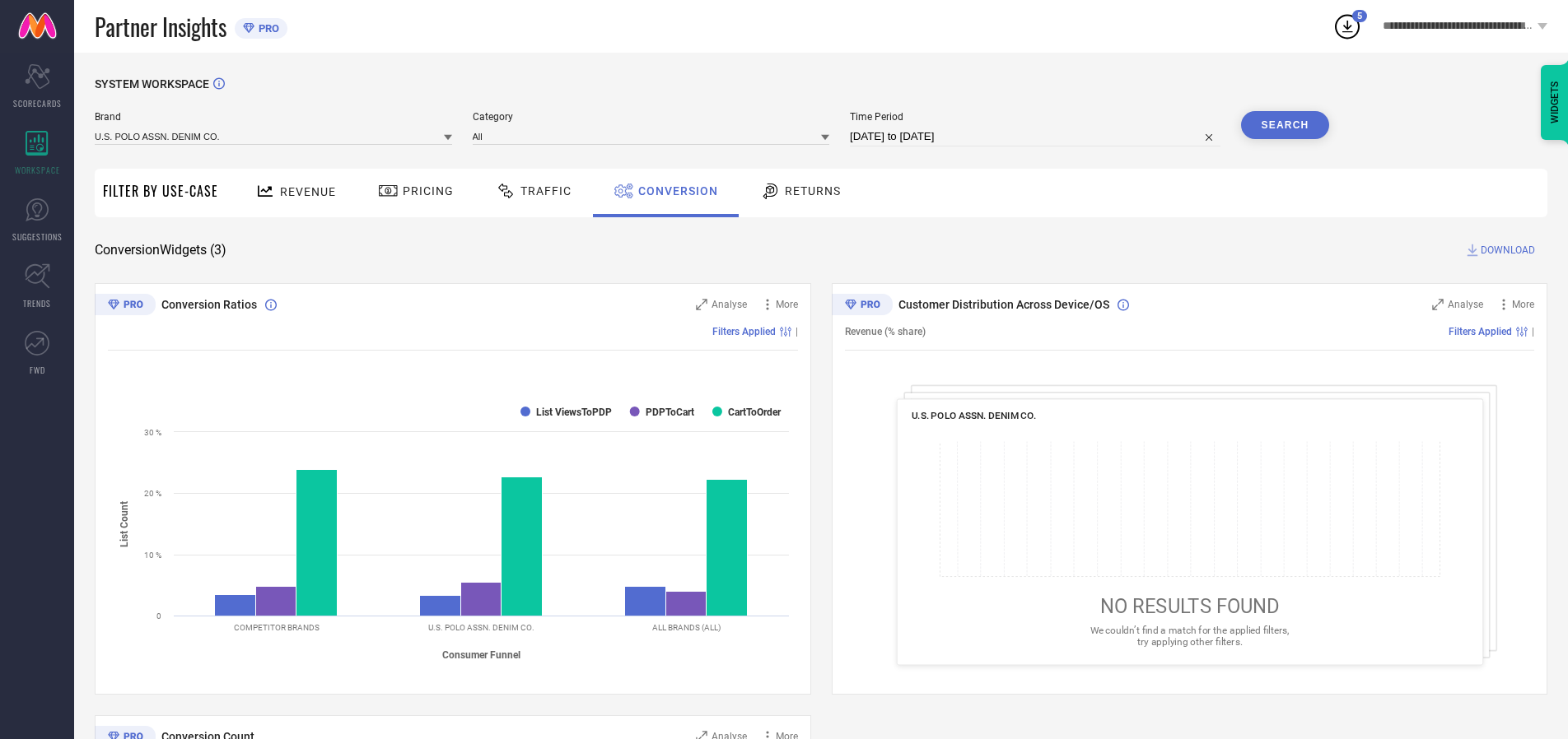
click at [1508, 251] on span "DOWNLOAD" at bounding box center [1507, 251] width 54 height 17
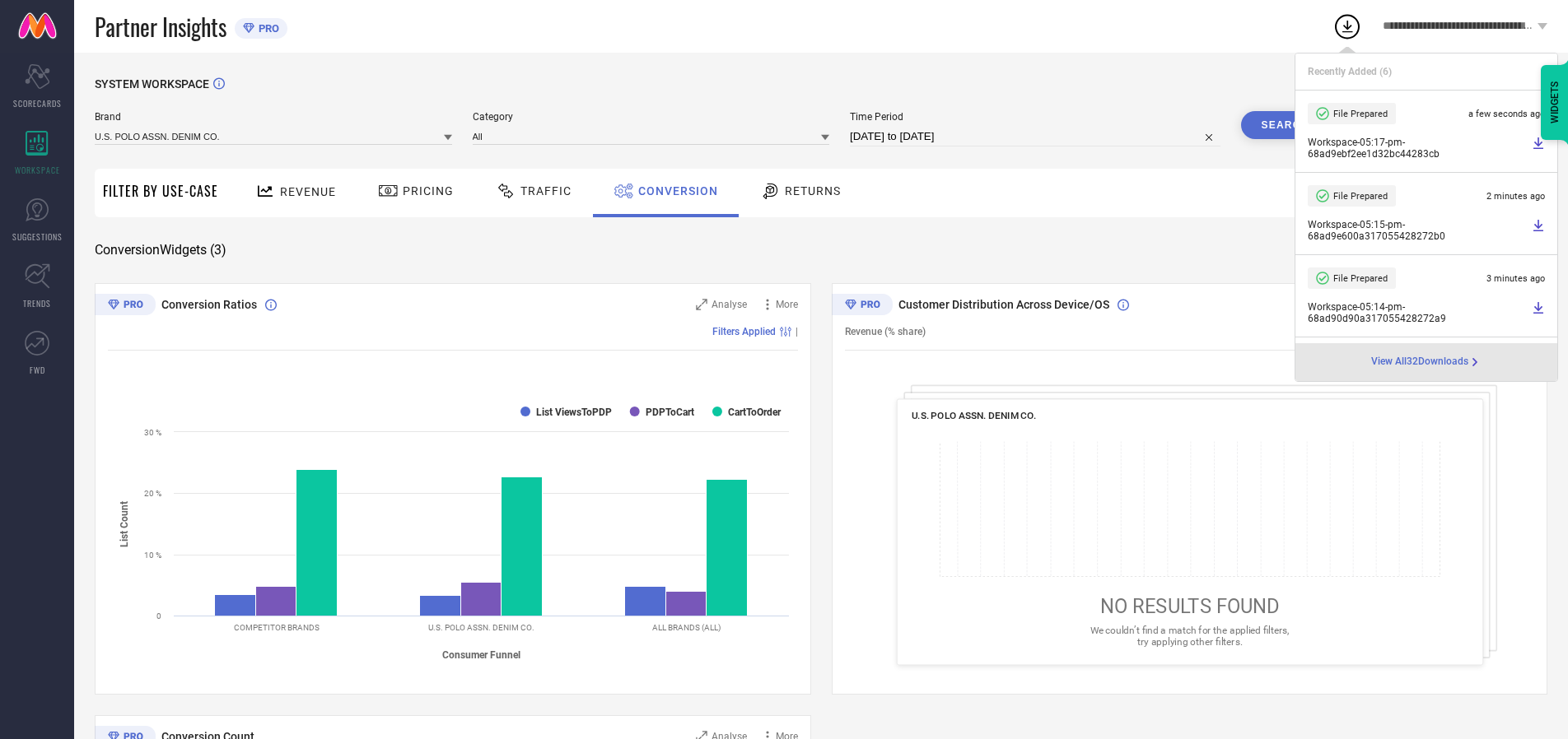
click at [673, 191] on span "Conversion" at bounding box center [678, 191] width 80 height 13
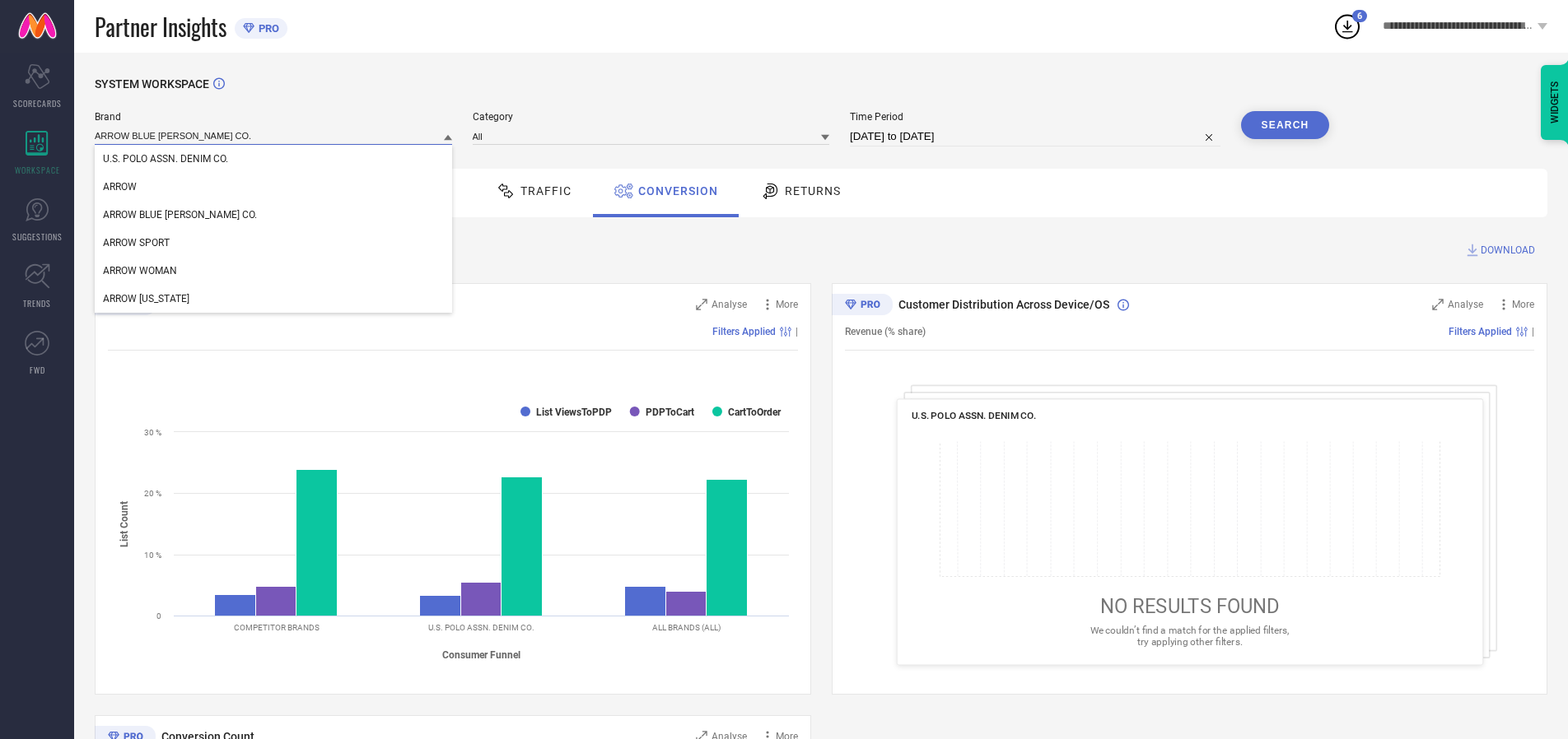
type input "ARROW BLUE [PERSON_NAME] CO."
click at [155, 215] on span "ARROW BLUE [PERSON_NAME] CO." at bounding box center [180, 215] width 154 height 12
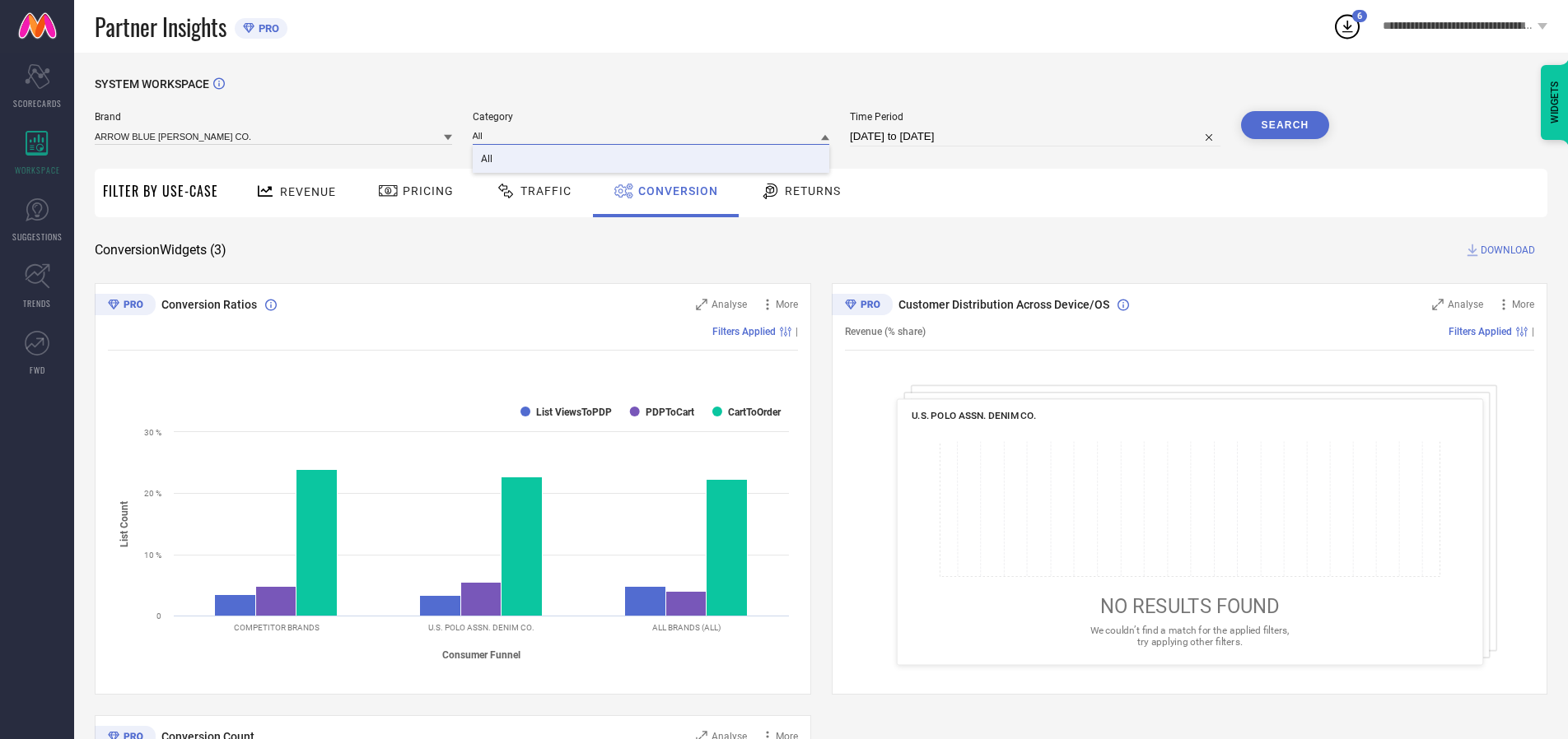
type input "All"
click at [488, 159] on span "All" at bounding box center [487, 159] width 12 height 12
click at [1285, 125] on button "Search" at bounding box center [1286, 125] width 89 height 28
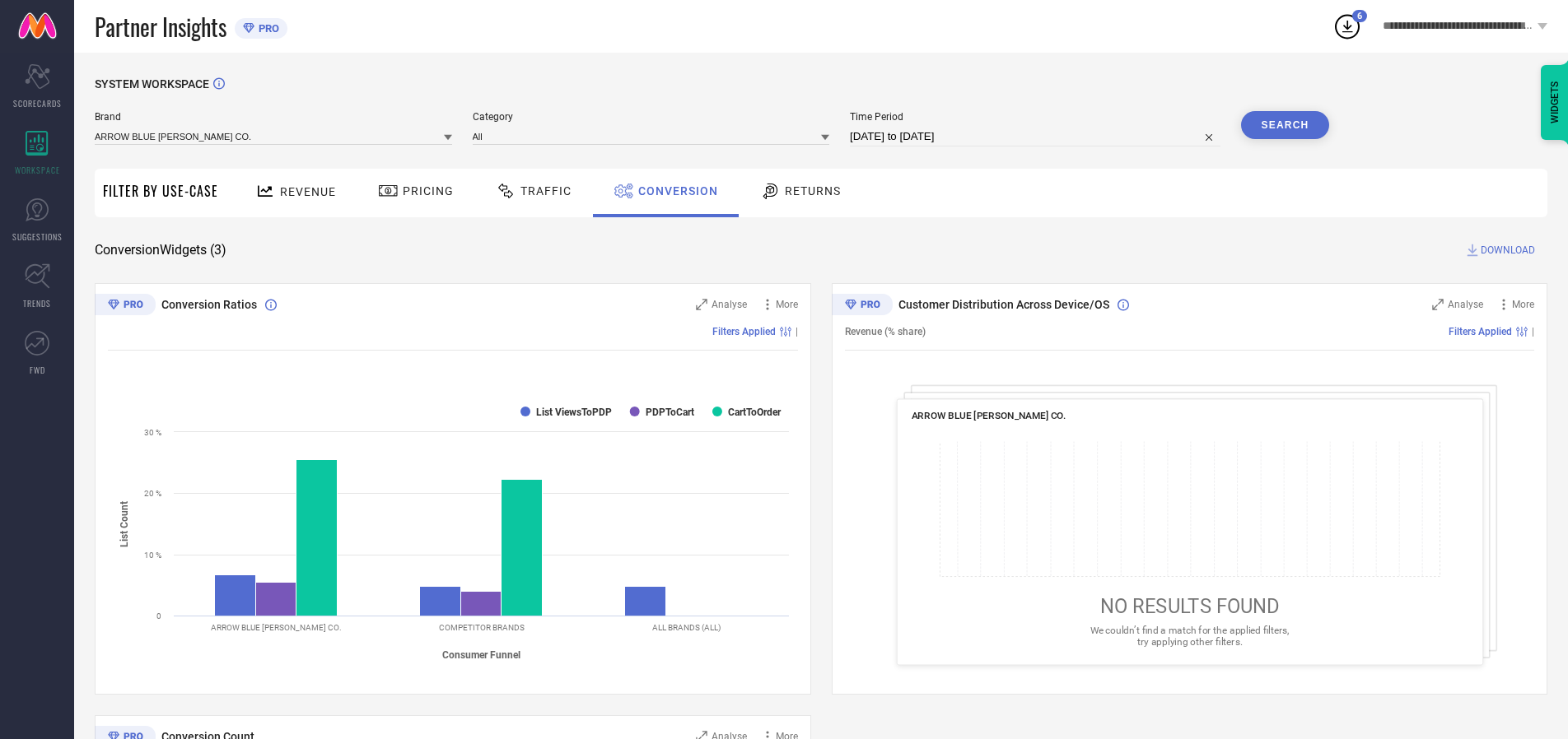
click at [1508, 251] on span "DOWNLOAD" at bounding box center [1507, 251] width 54 height 17
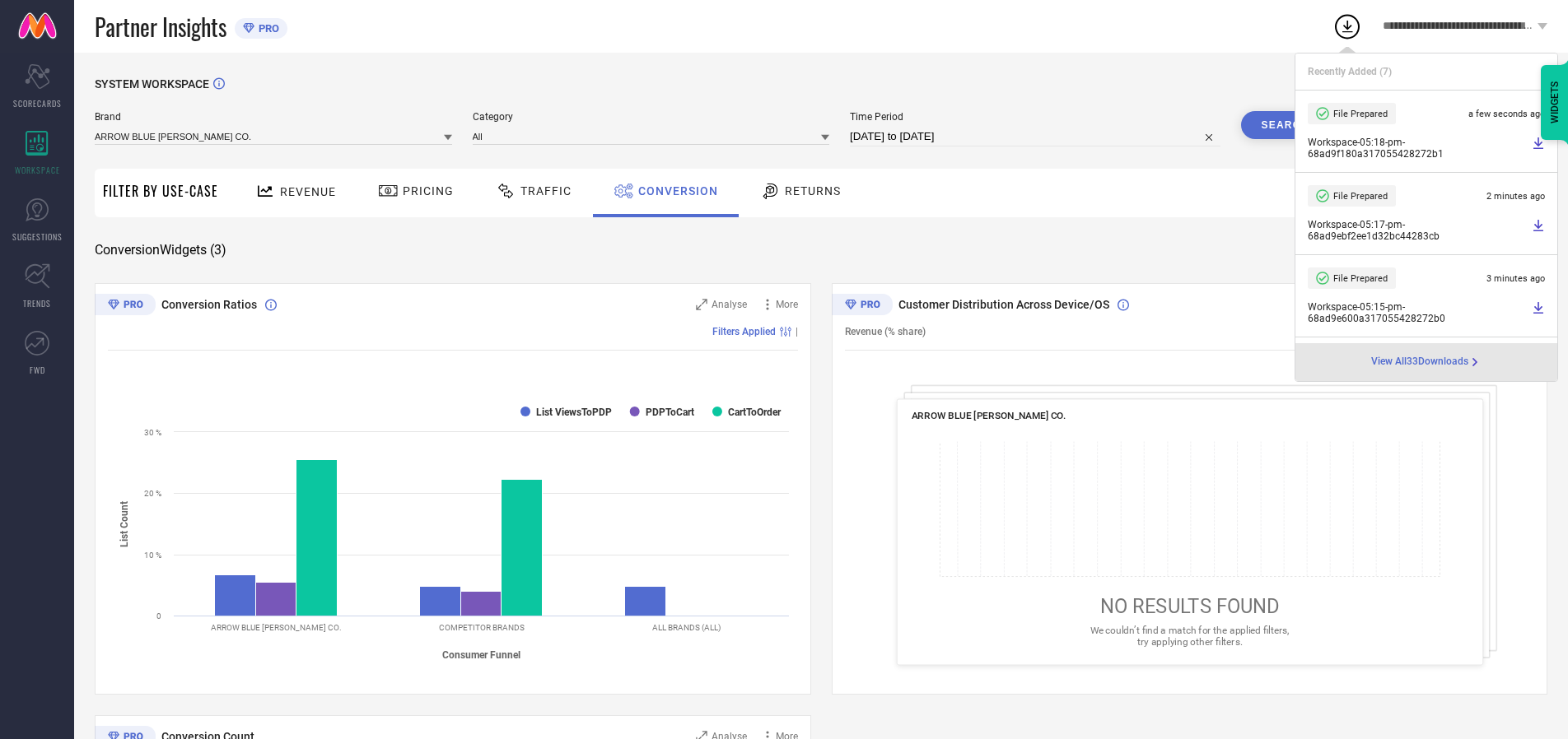
click at [673, 191] on span "Conversion" at bounding box center [678, 191] width 80 height 13
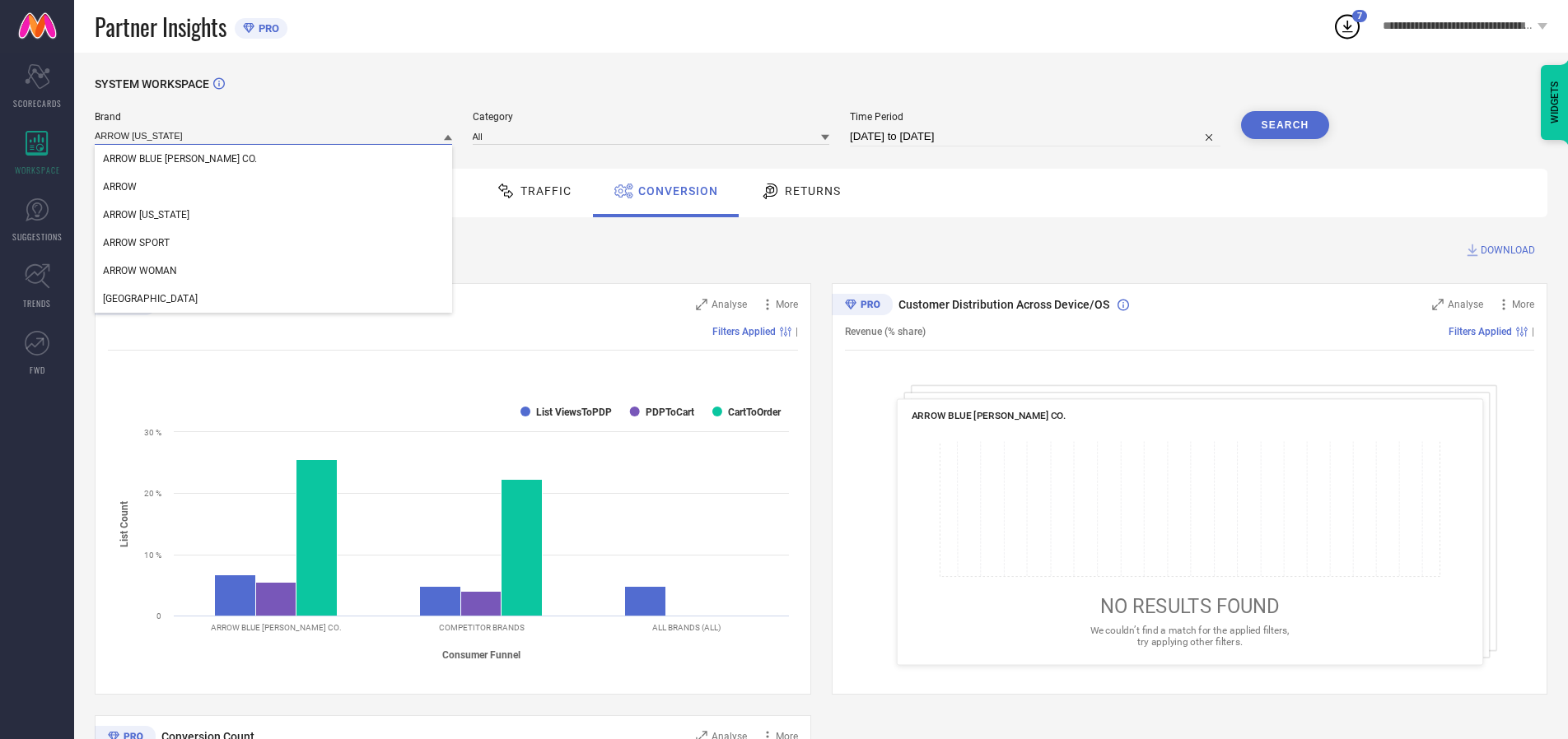
type input "ARROW [US_STATE]"
click at [145, 215] on span "ARROW [US_STATE]" at bounding box center [146, 215] width 87 height 12
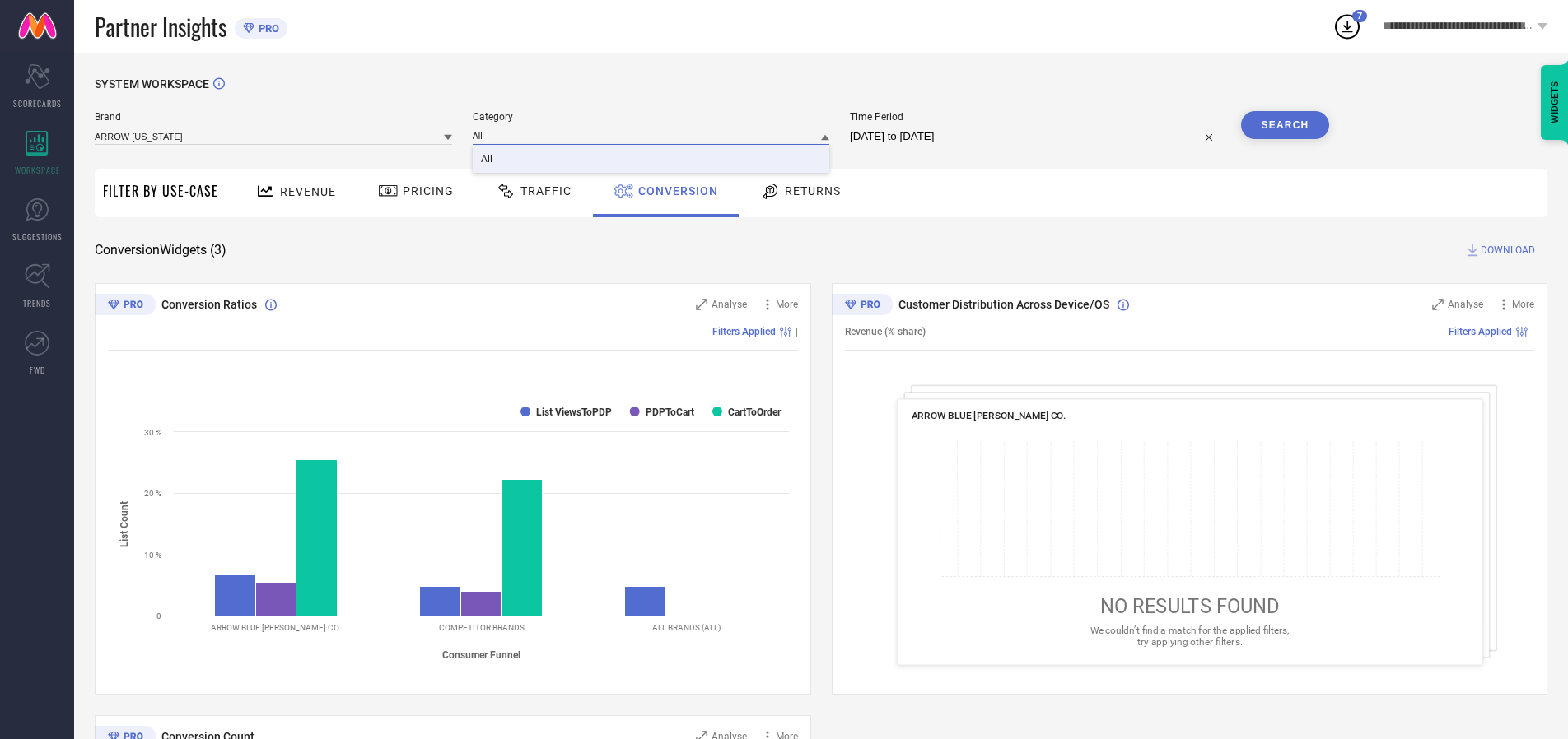
type input "All"
click at [488, 159] on span "All" at bounding box center [487, 159] width 12 height 12
click at [1285, 125] on button "Search" at bounding box center [1286, 125] width 89 height 28
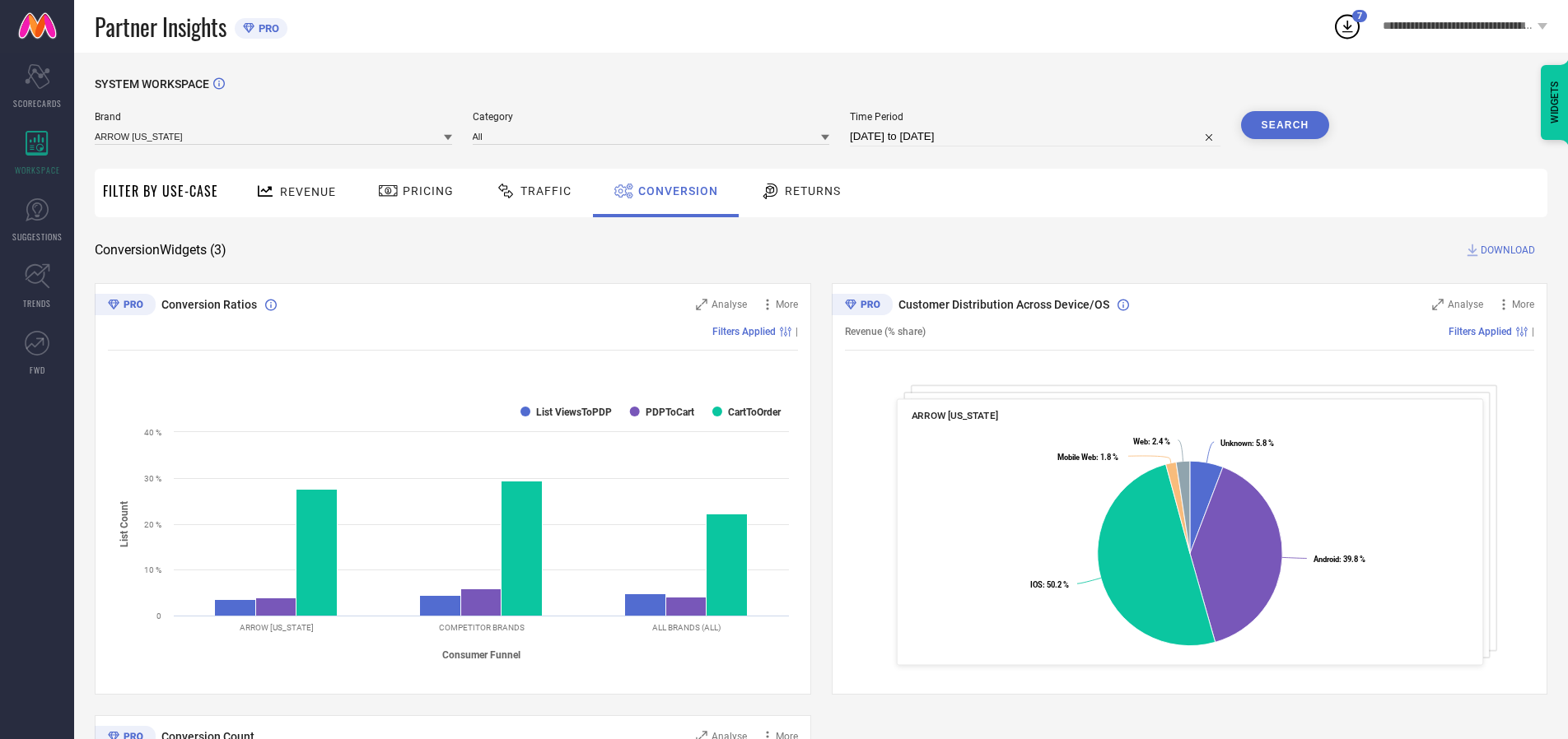
click at [1508, 251] on span "DOWNLOAD" at bounding box center [1507, 251] width 54 height 17
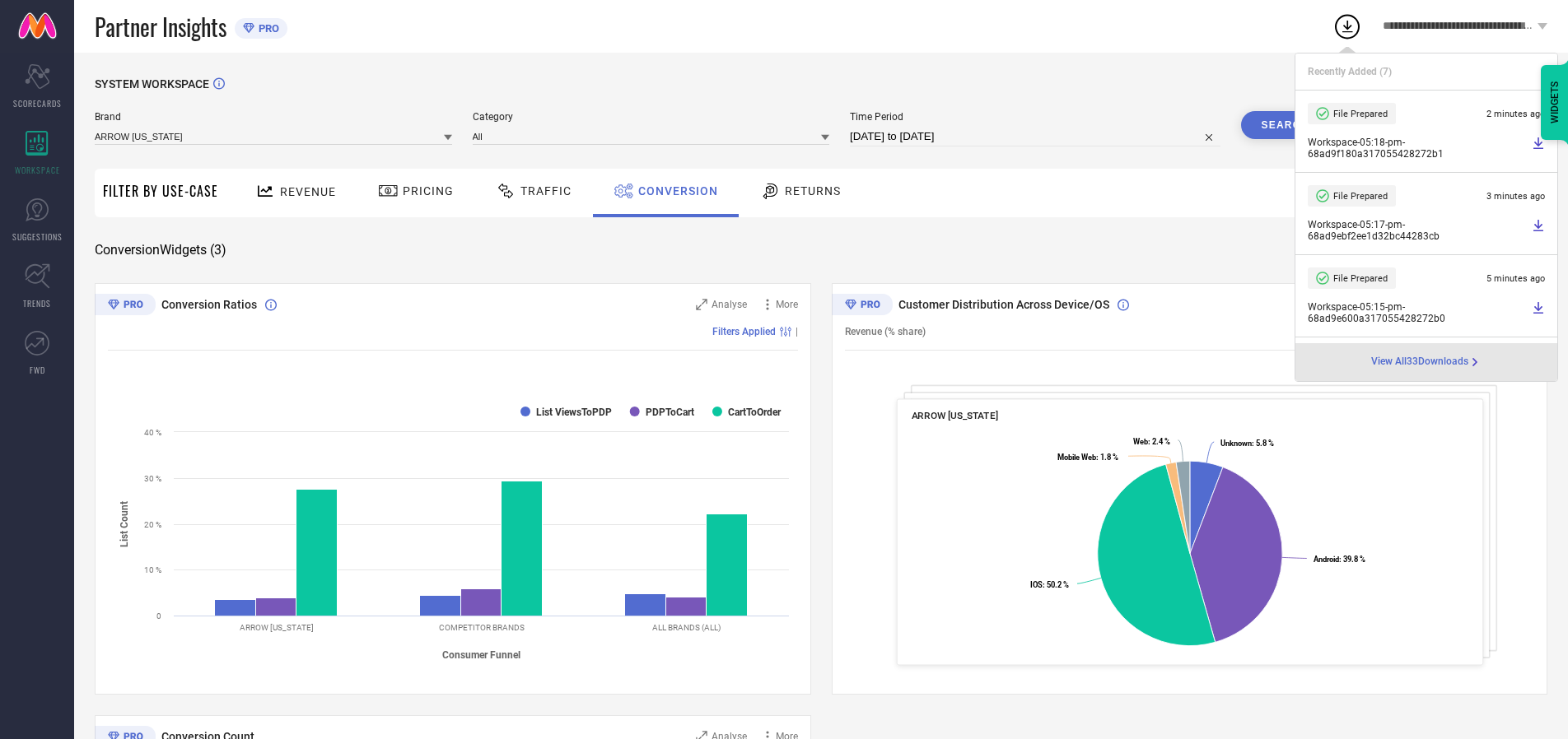
click at [673, 191] on span "Conversion" at bounding box center [678, 191] width 80 height 13
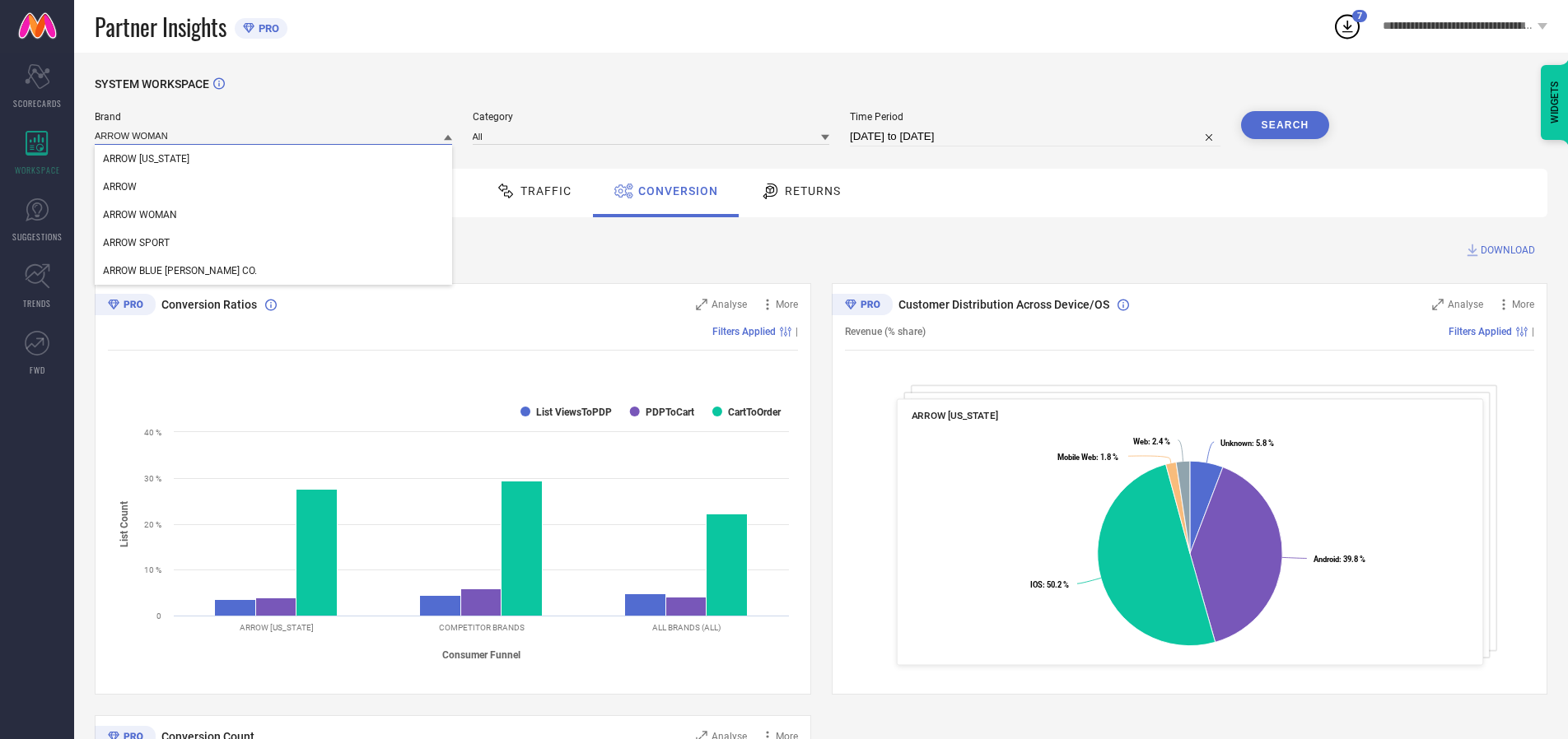
type input "ARROW WOMAN"
click at [140, 215] on span "ARROW WOMAN" at bounding box center [140, 215] width 74 height 12
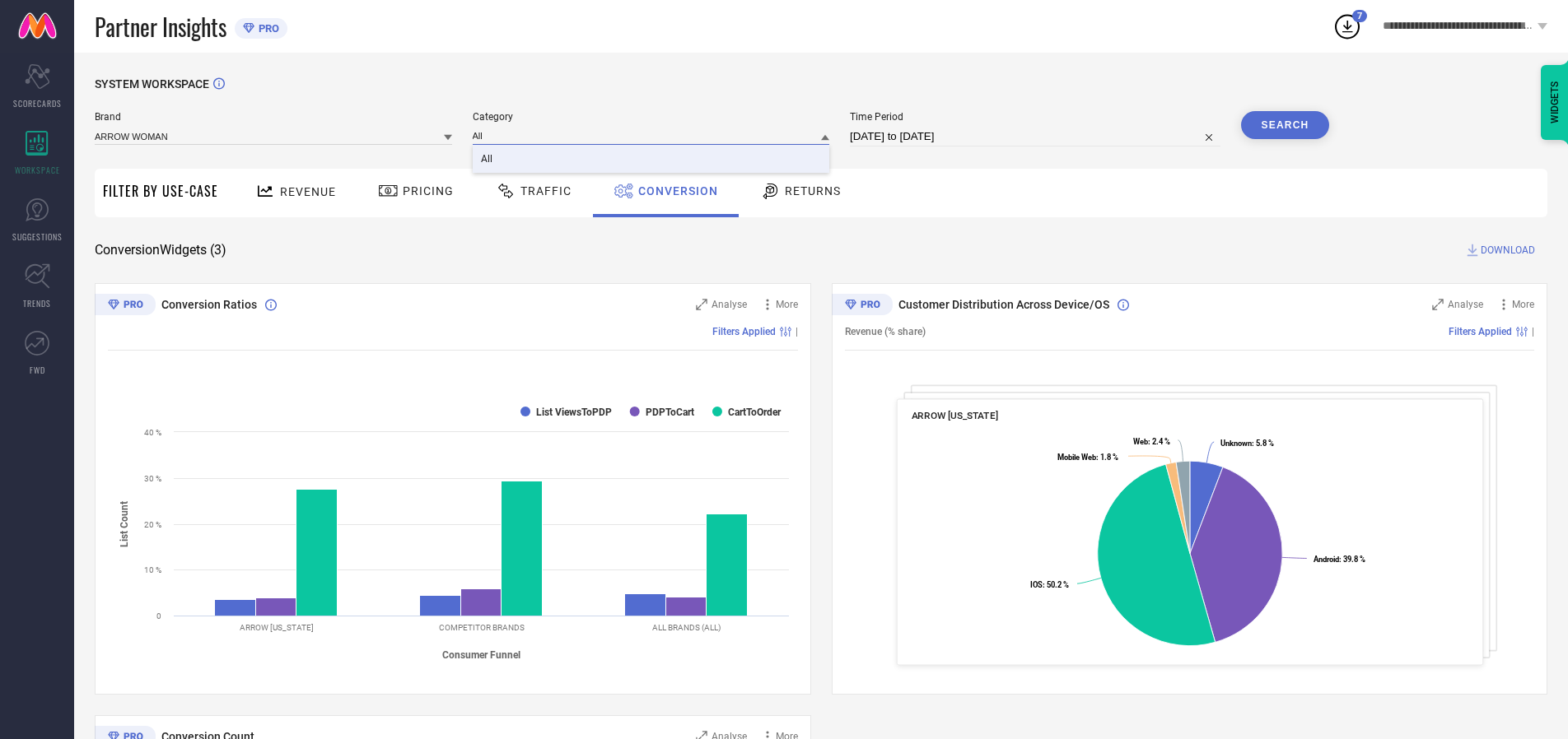
type input "All"
click at [488, 159] on span "All" at bounding box center [487, 159] width 12 height 12
click at [1285, 125] on button "Search" at bounding box center [1286, 125] width 89 height 28
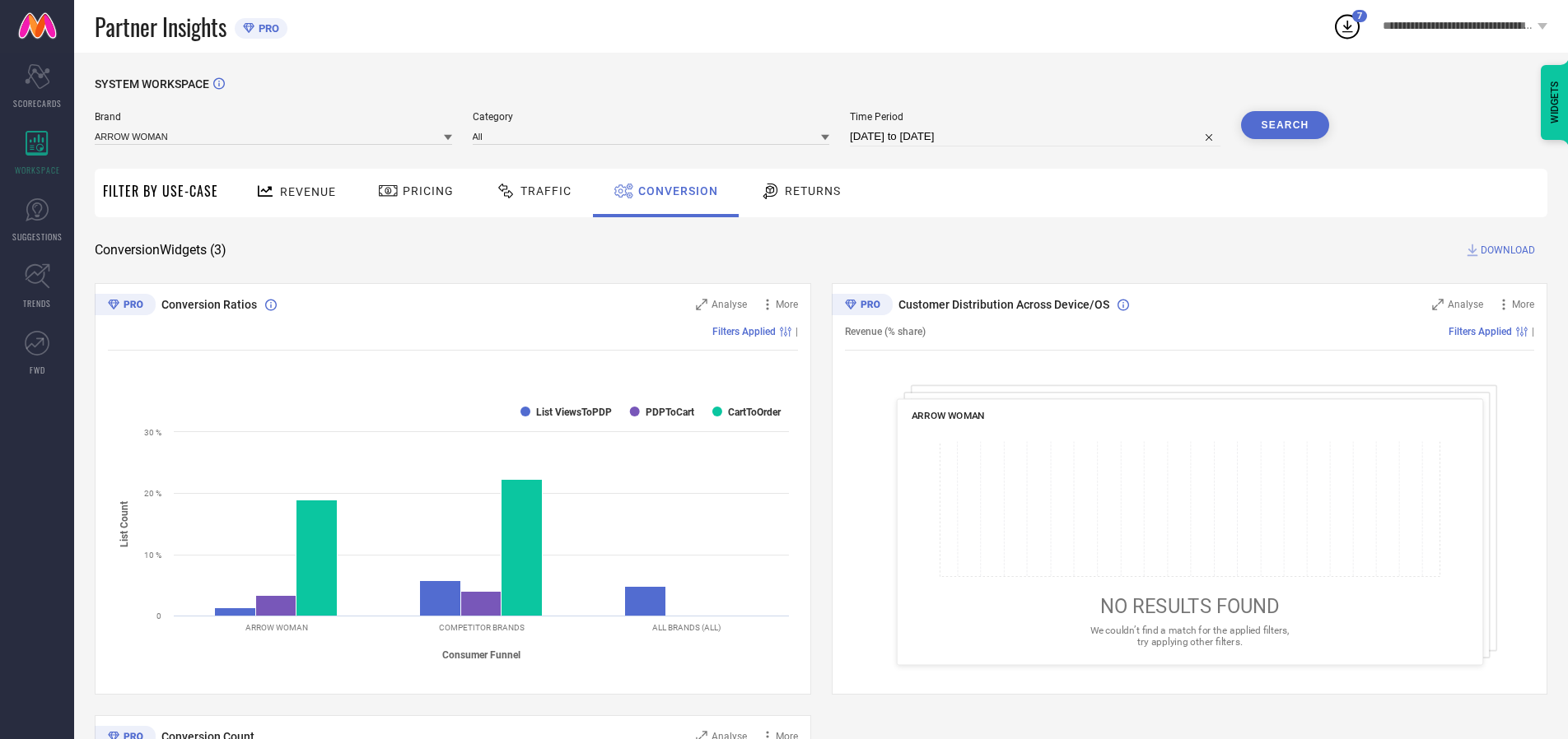
click at [1508, 251] on span "DOWNLOAD" at bounding box center [1507, 251] width 54 height 17
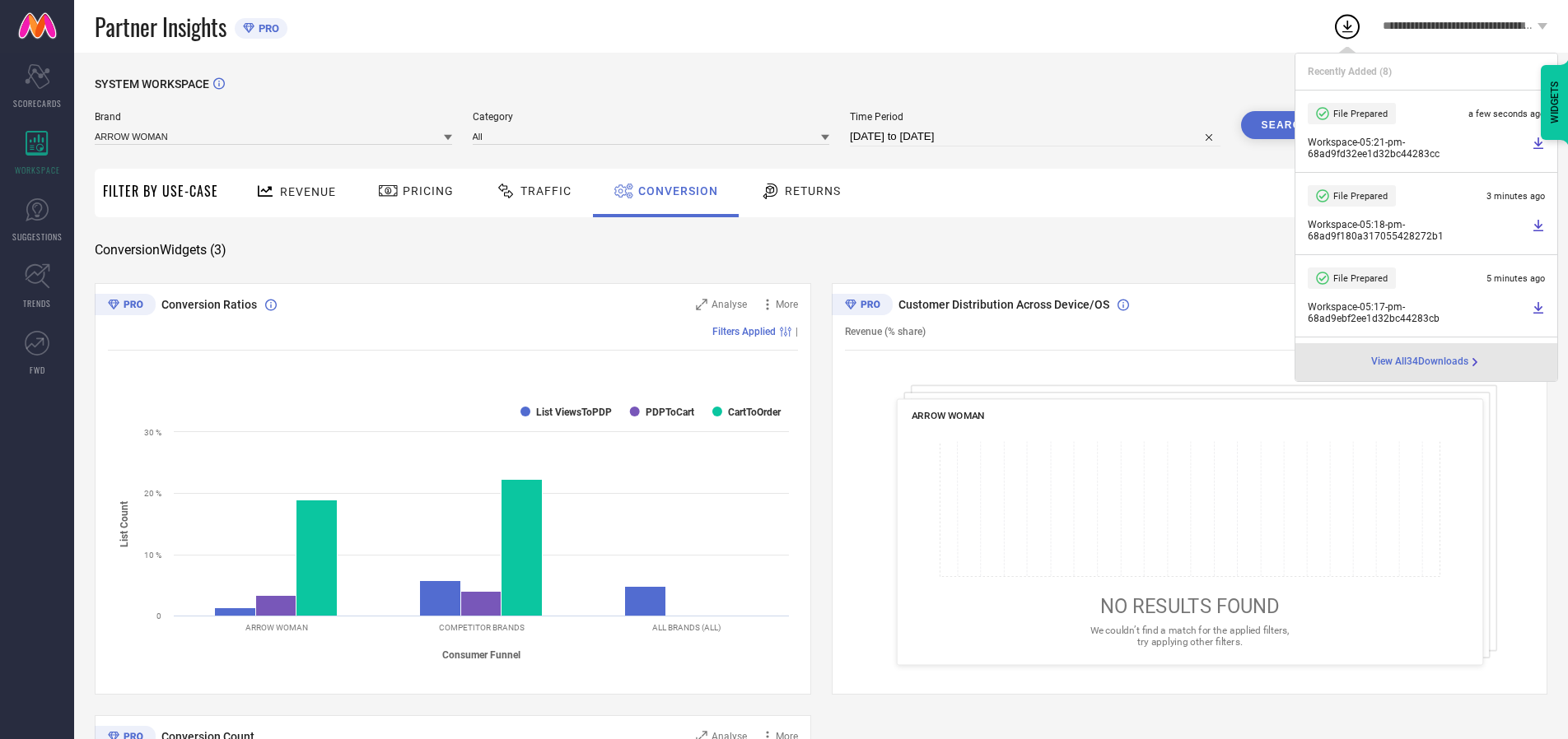
click at [673, 191] on span "Conversion" at bounding box center [678, 191] width 80 height 13
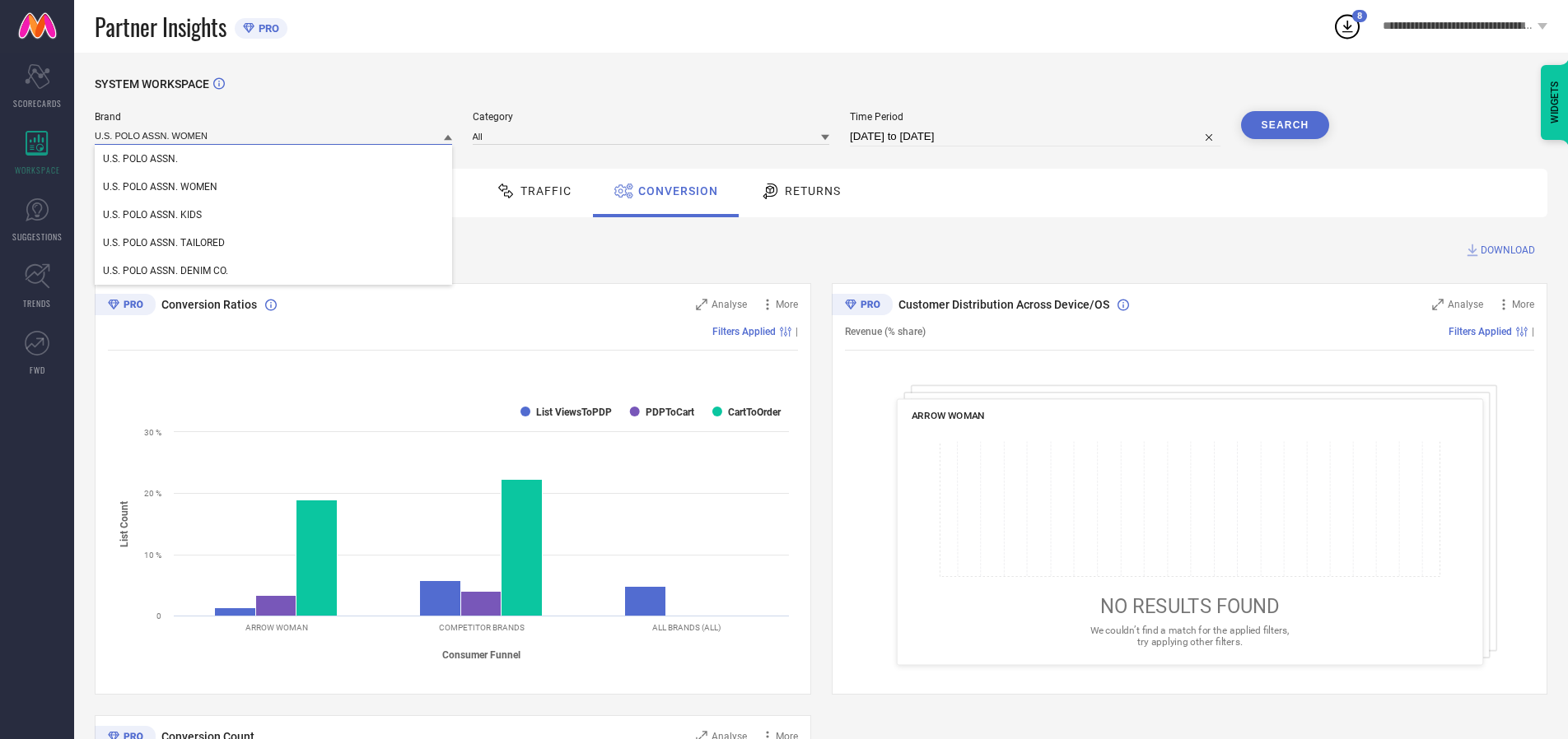
type input "U.S. POLO ASSN. WOMEN"
click at [160, 188] on span "U.S. POLO ASSN. WOMEN" at bounding box center [160, 187] width 114 height 12
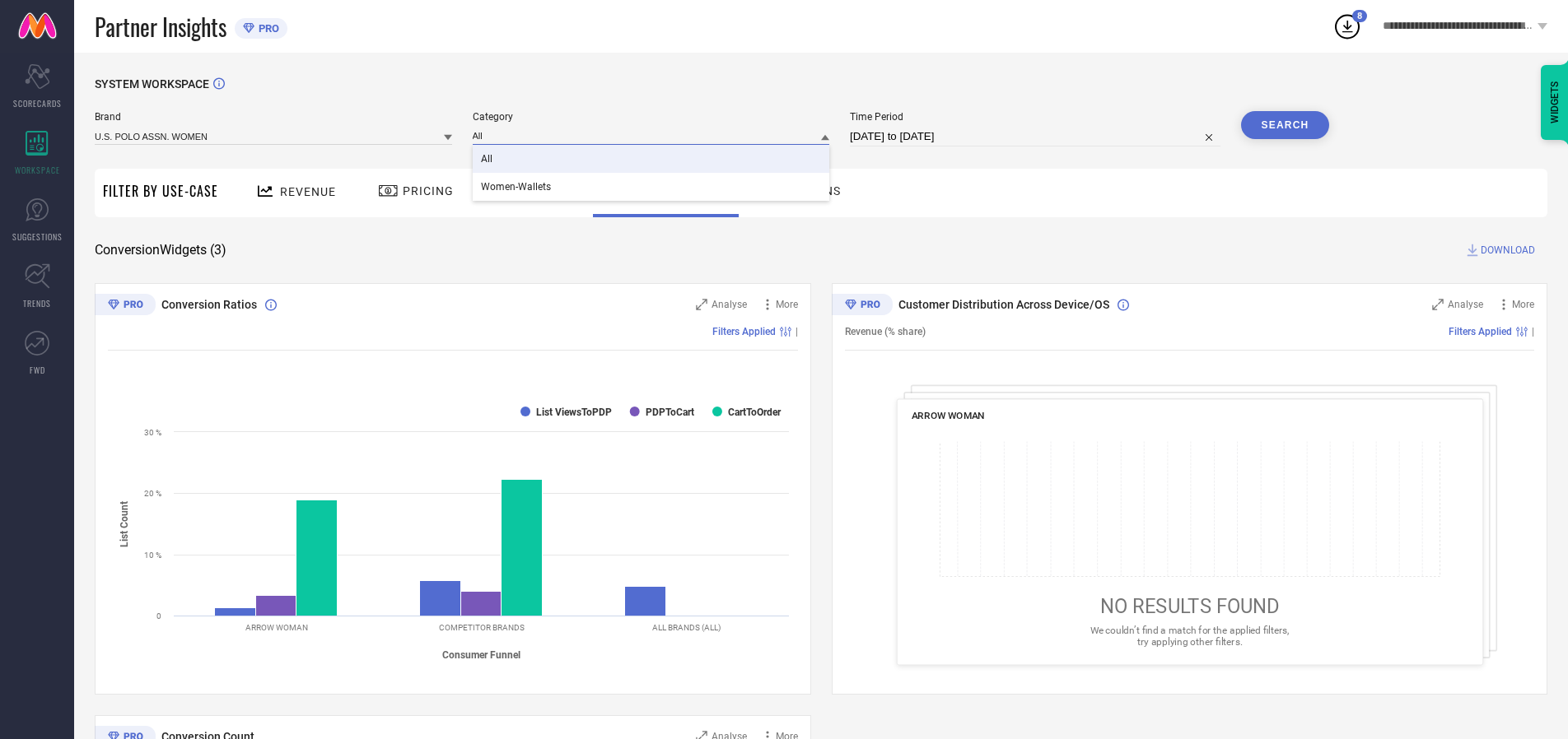
type input "All"
click at [488, 159] on span "All" at bounding box center [487, 159] width 12 height 12
click at [1285, 125] on button "Search" at bounding box center [1286, 125] width 89 height 28
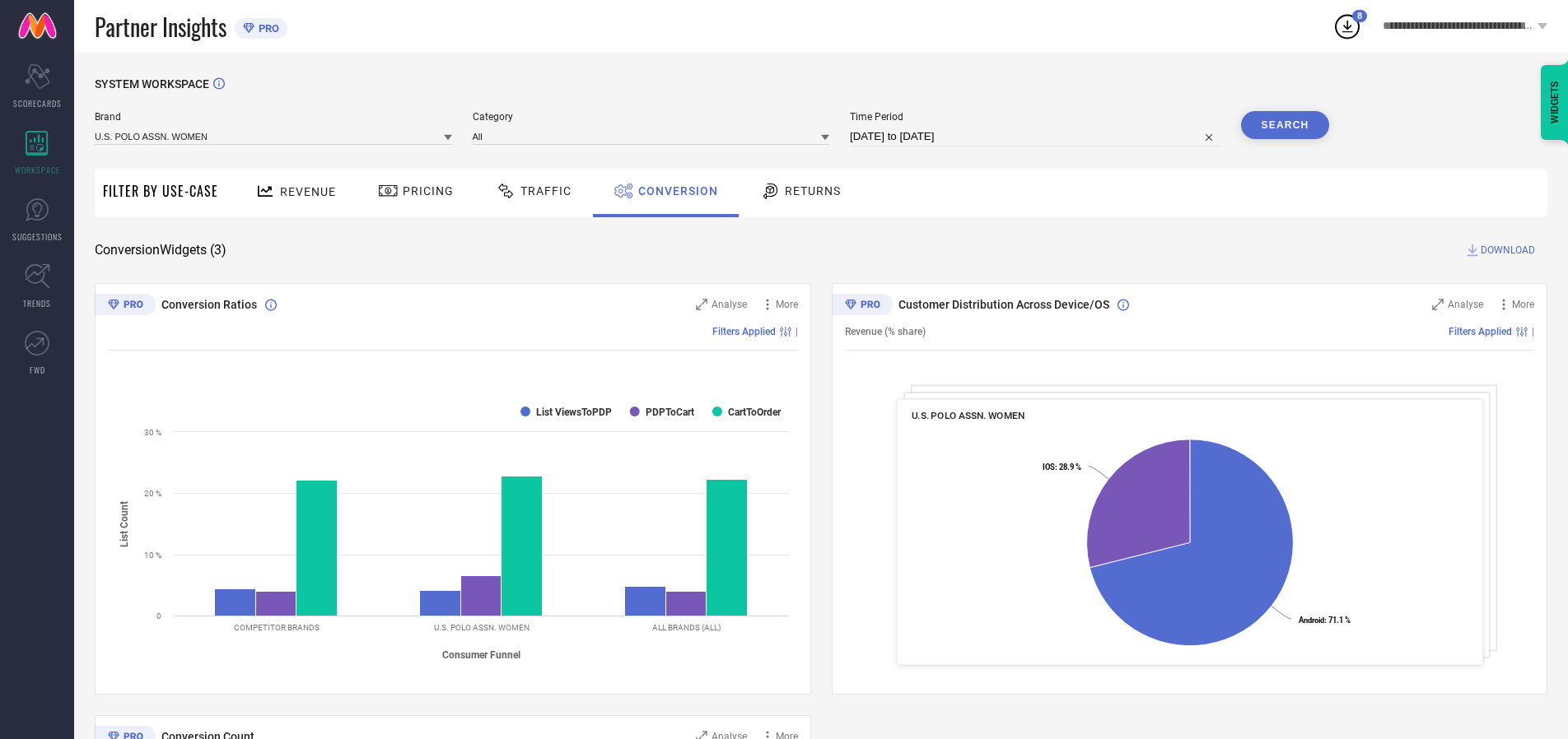
click at [1508, 251] on span "DOWNLOAD" at bounding box center [1507, 251] width 54 height 17
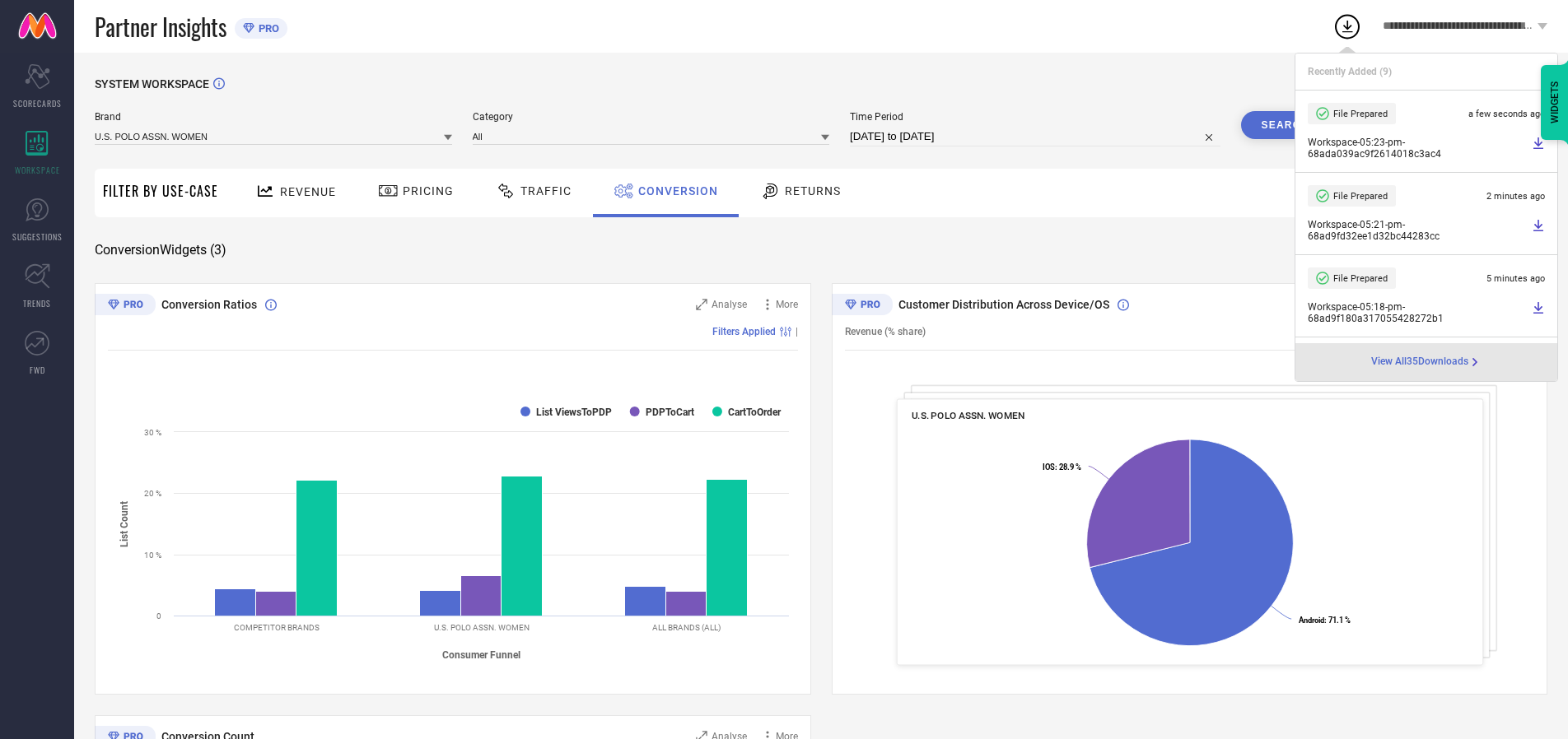
click at [673, 191] on span "Conversion" at bounding box center [678, 191] width 80 height 13
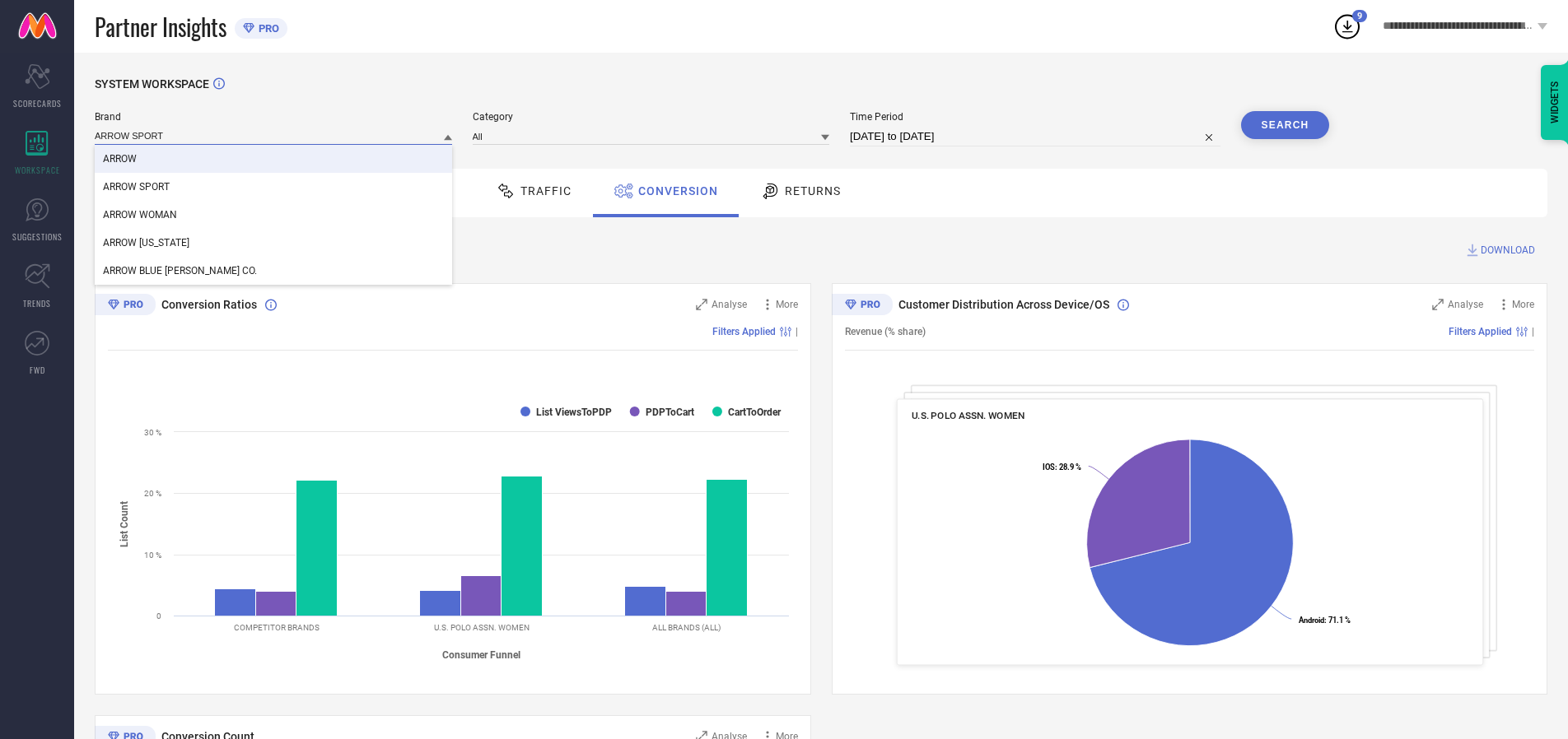
type input "ARROW SPORT"
click at [136, 188] on span "ARROW SPORT" at bounding box center [136, 187] width 67 height 12
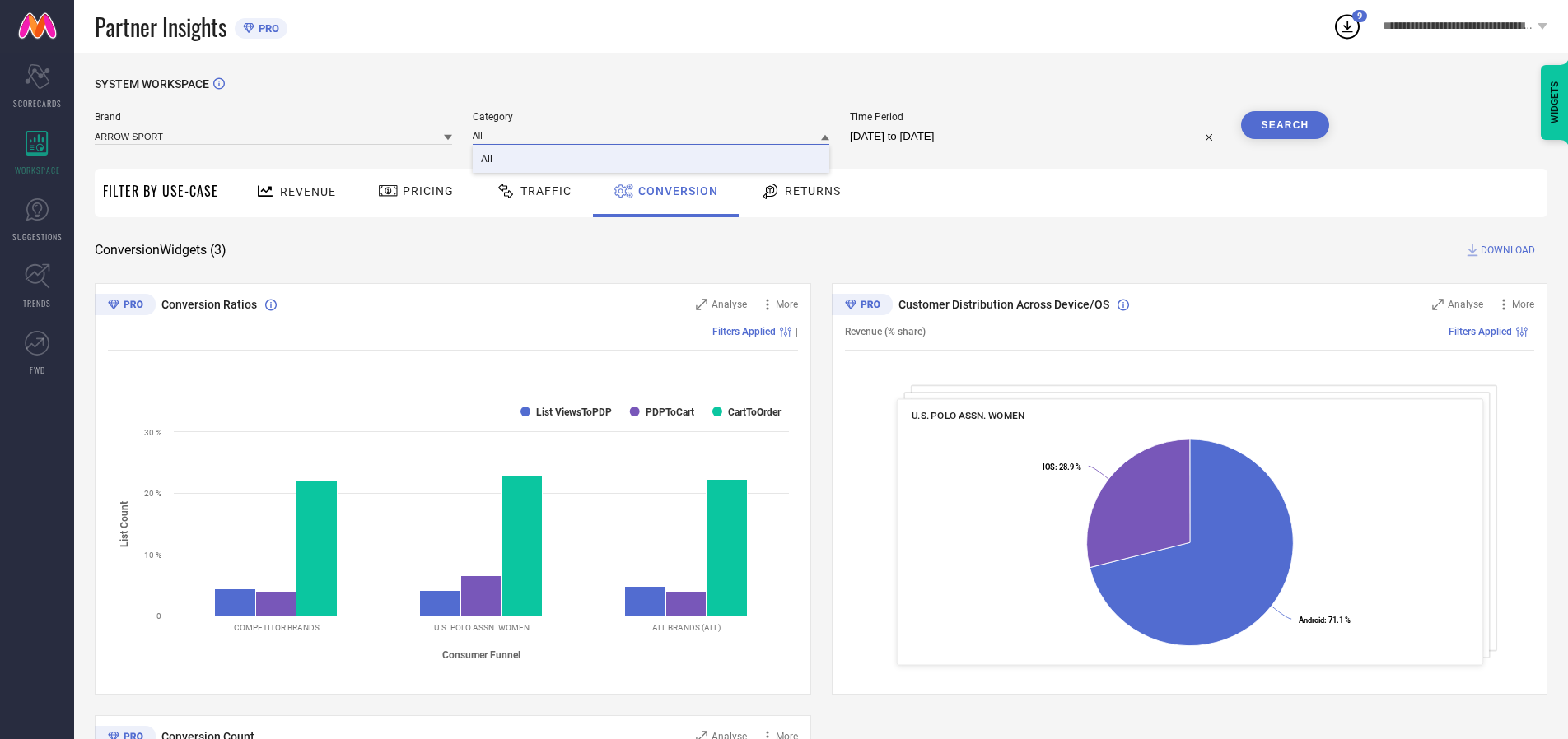
type input "All"
click at [488, 159] on span "All" at bounding box center [487, 159] width 12 height 12
click at [1285, 125] on button "Search" at bounding box center [1286, 125] width 89 height 28
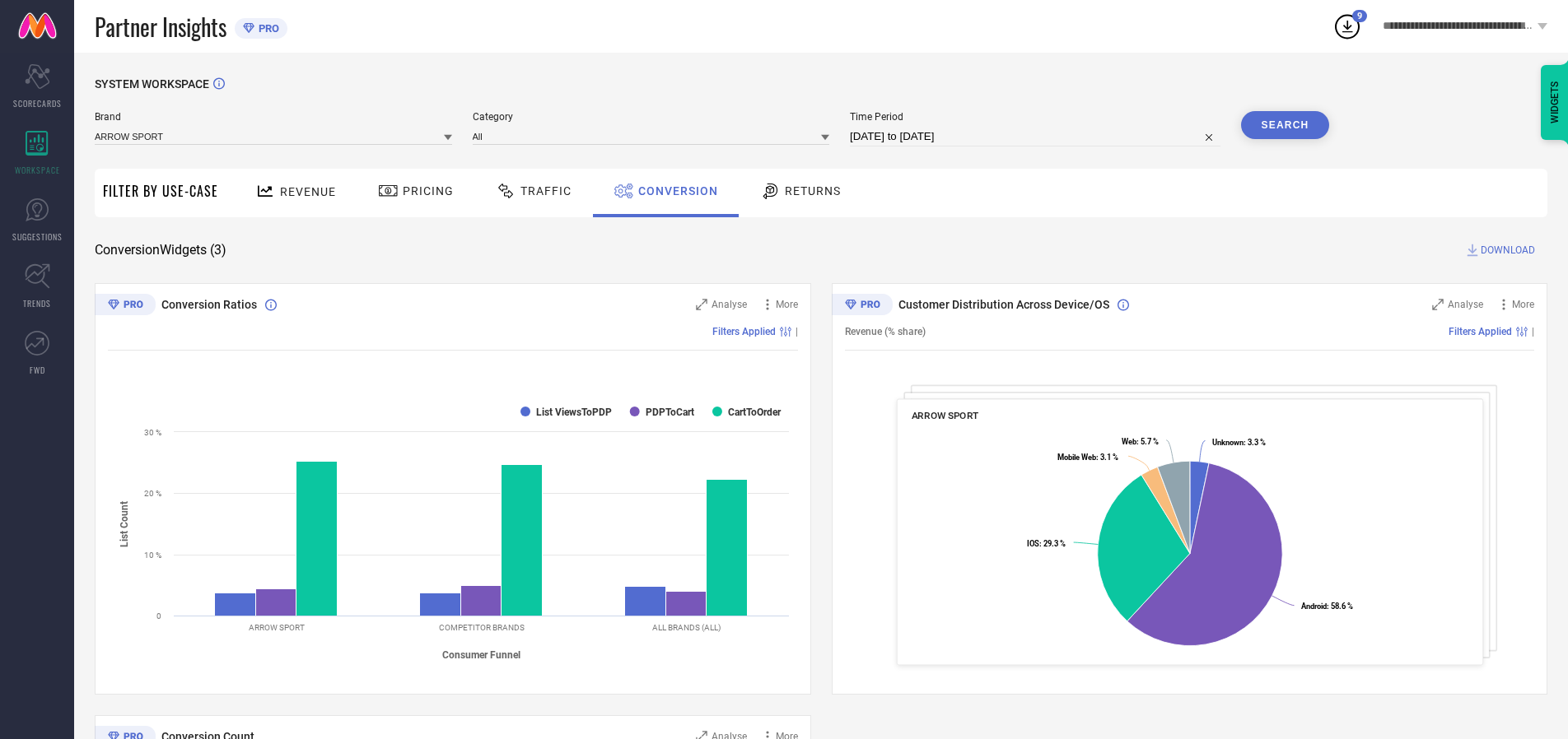
click at [1508, 251] on span "DOWNLOAD" at bounding box center [1507, 251] width 54 height 17
